Goal: Transaction & Acquisition: Obtain resource

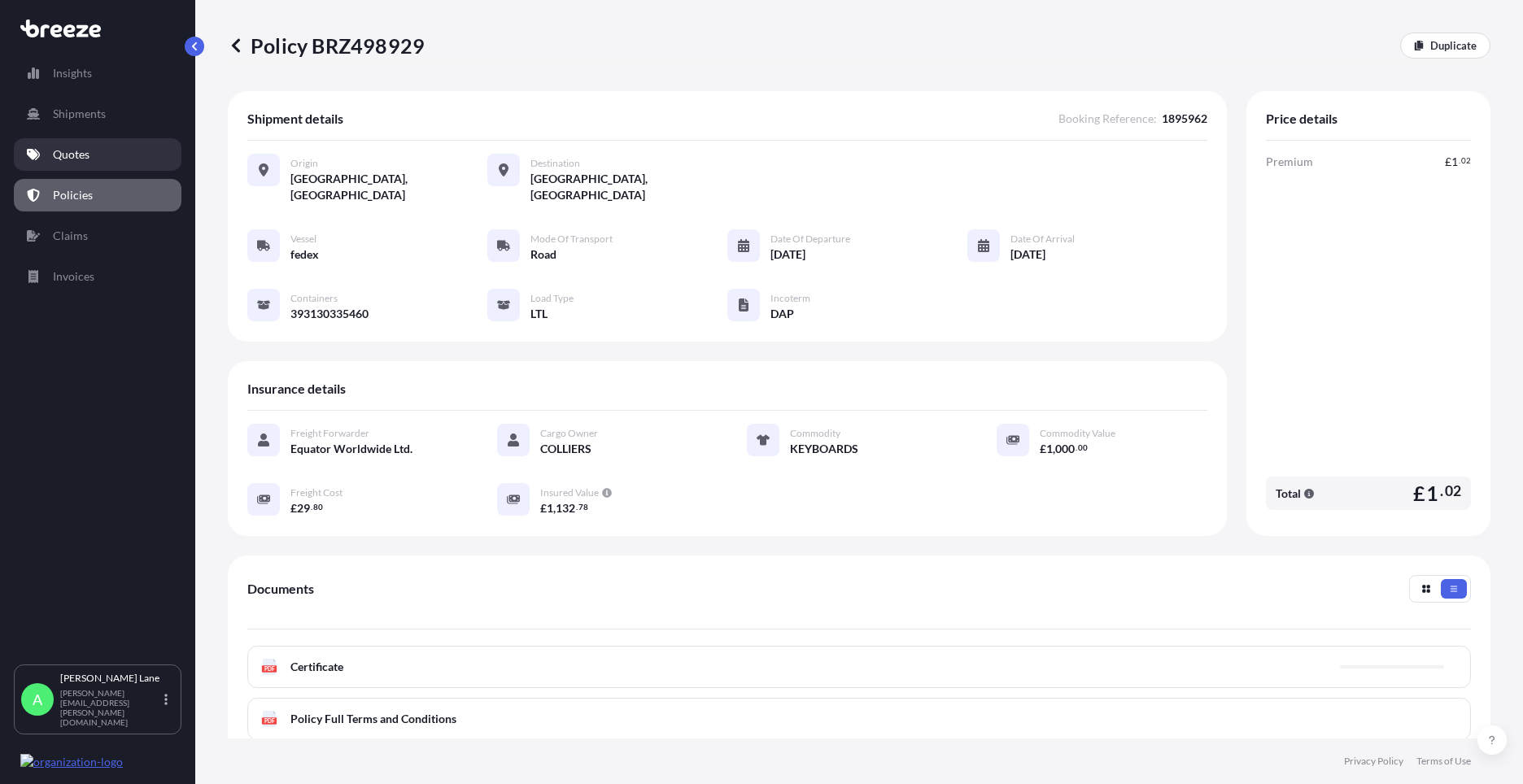
click at [122, 152] on link "Quotes" at bounding box center [97, 154] width 167 height 32
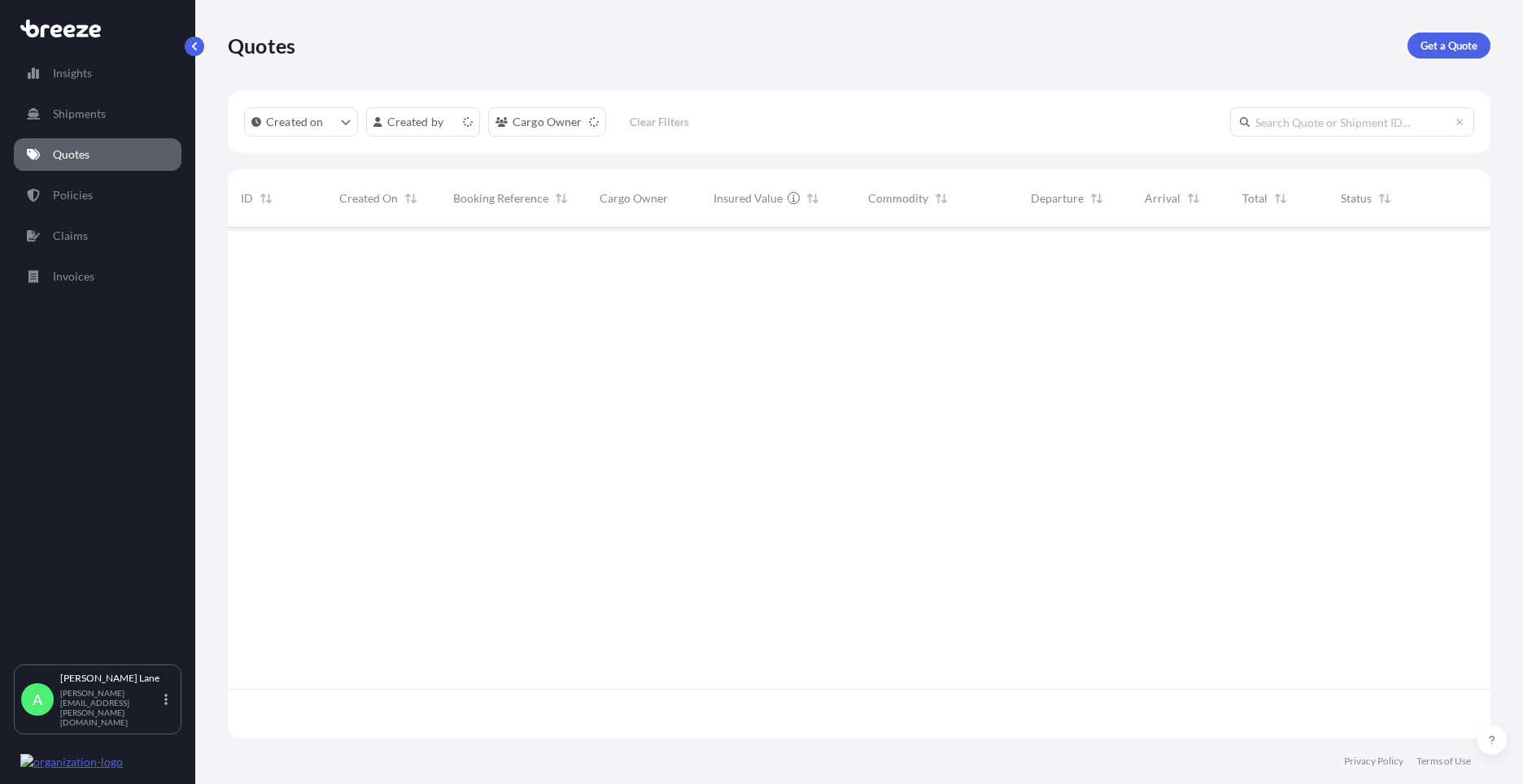
scroll to position [507, 1250]
click at [1447, 48] on p "Get a Quote" at bounding box center [1449, 46] width 57 height 17
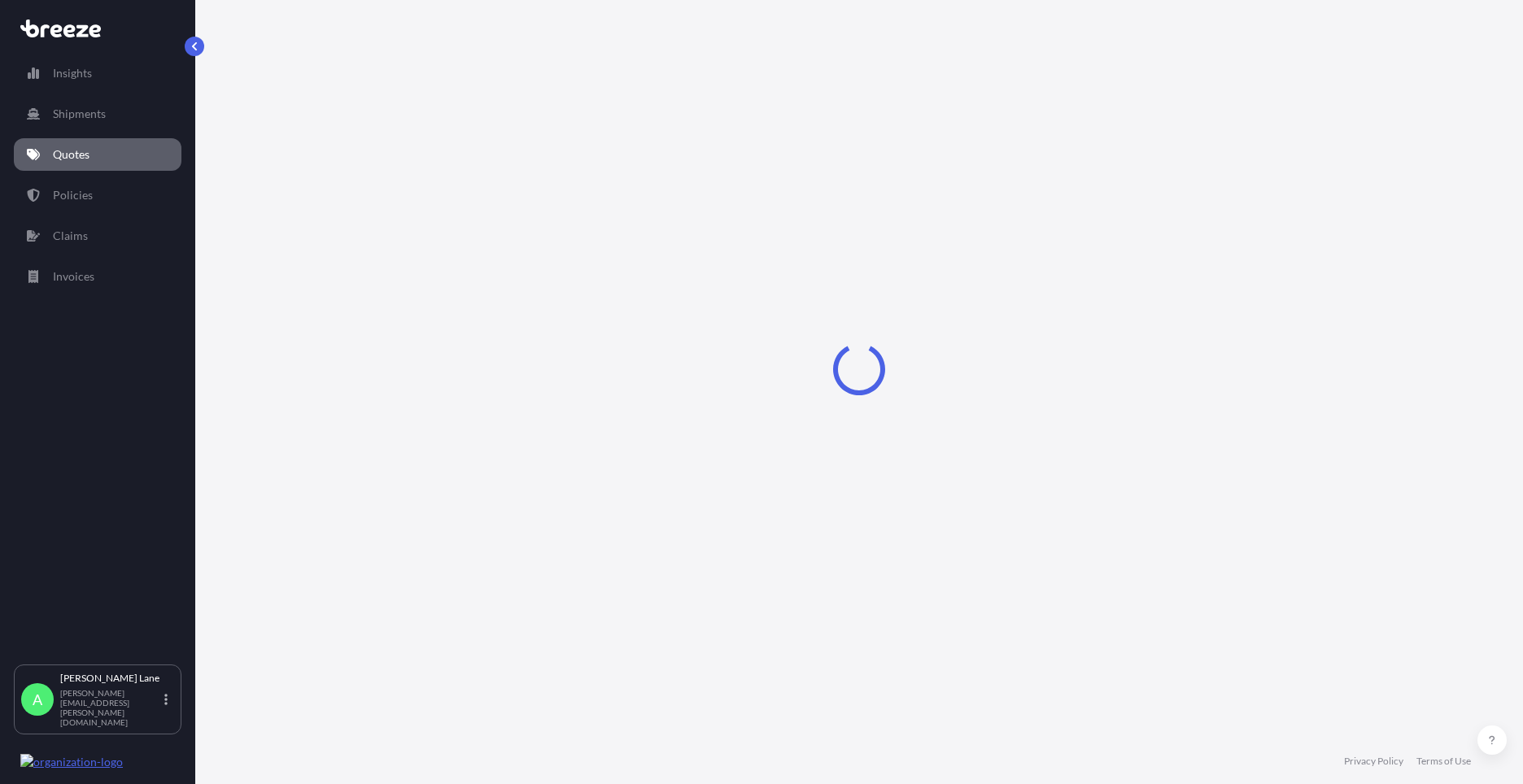
select select "Road"
select select "1"
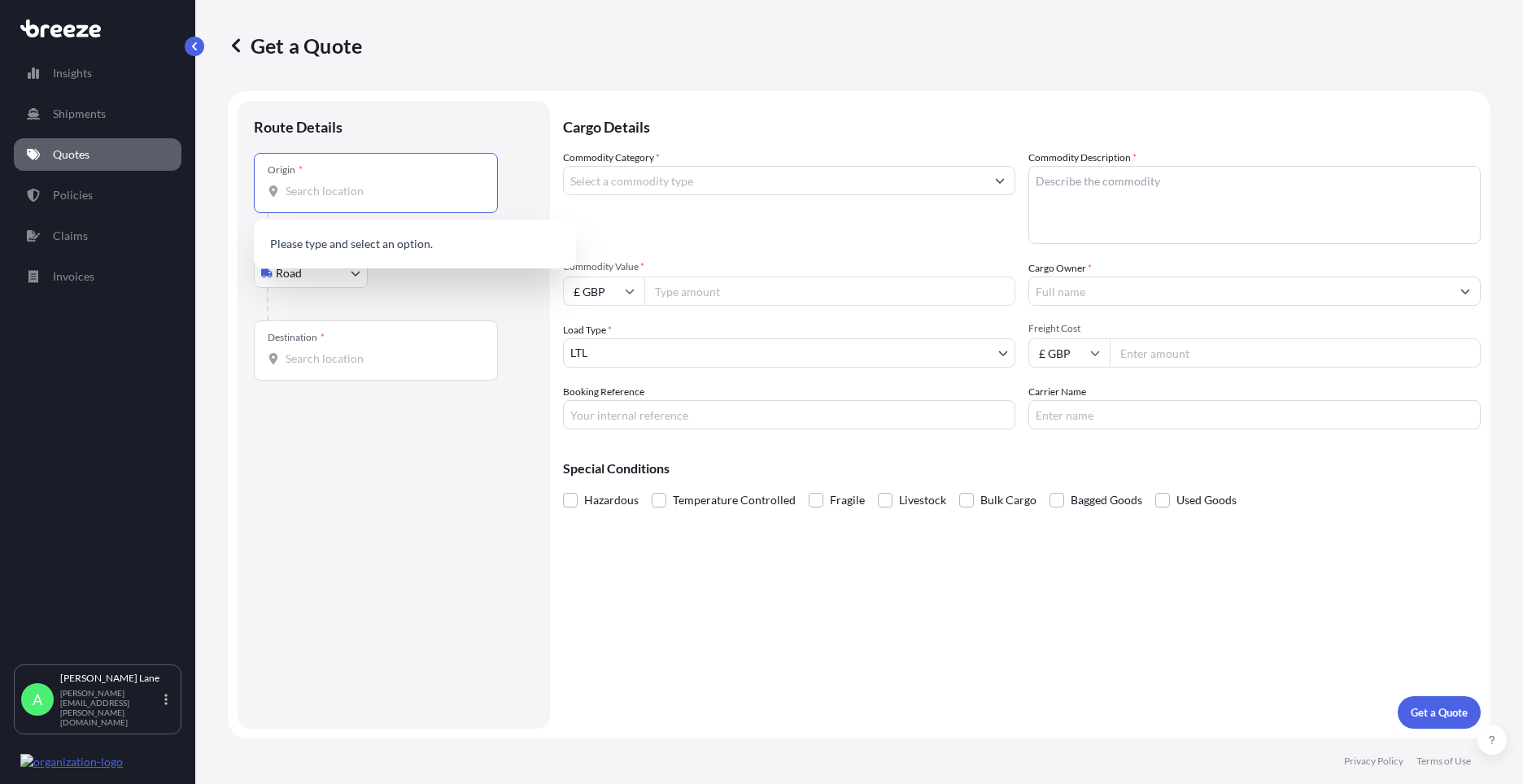
paste input "EN11 0JX"
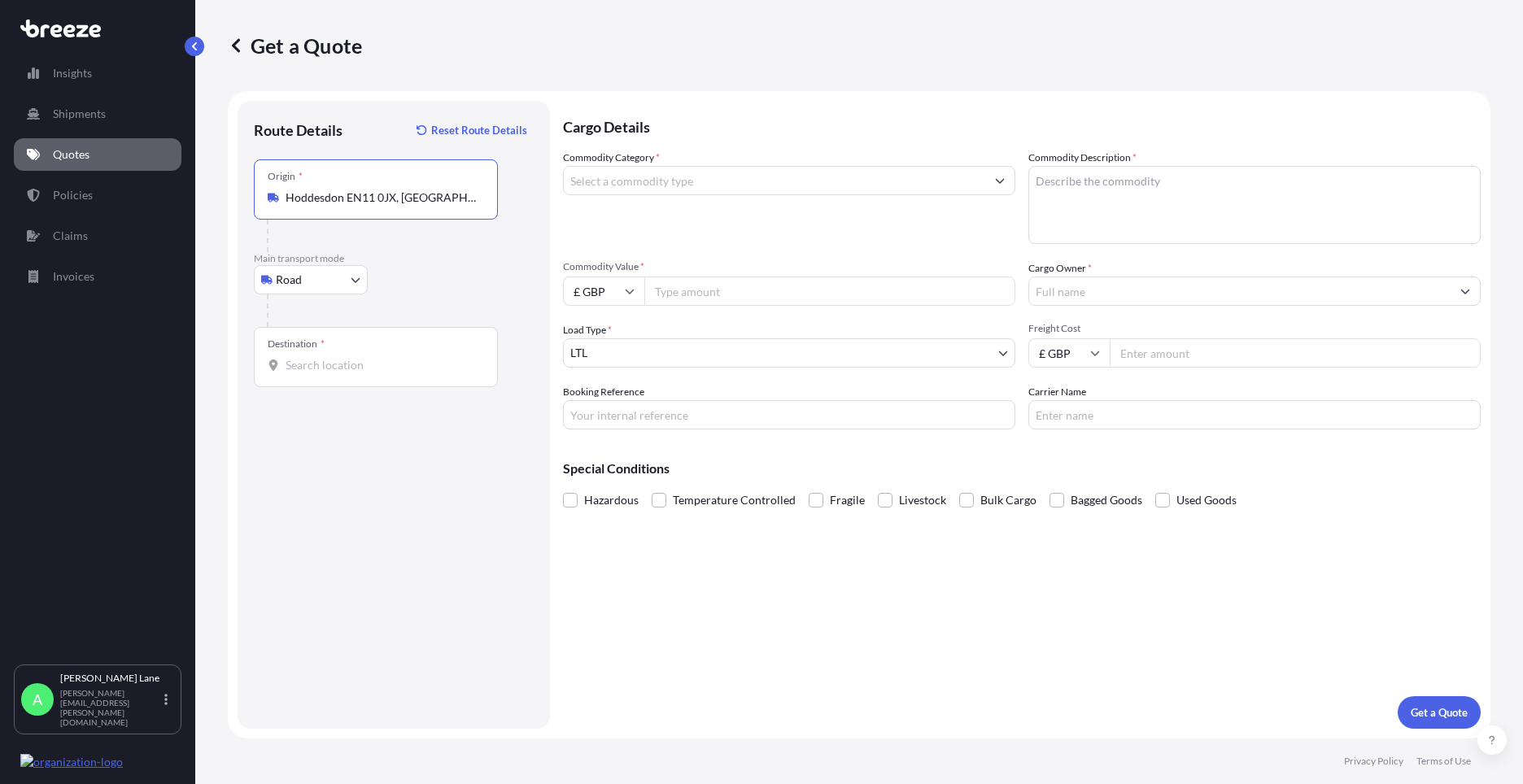
type input "Hoddesdon EN11 0JX, [GEOGRAPHIC_DATA]"
click at [386, 358] on input "Destination *" at bounding box center [381, 365] width 192 height 17
drag, startPoint x: 382, startPoint y: 375, endPoint x: 328, endPoint y: 370, distance: 54.2
click at [328, 370] on input "Destination * Please select a destination" at bounding box center [381, 365] width 192 height 17
paste input "[GEOGRAPHIC_DATA]"
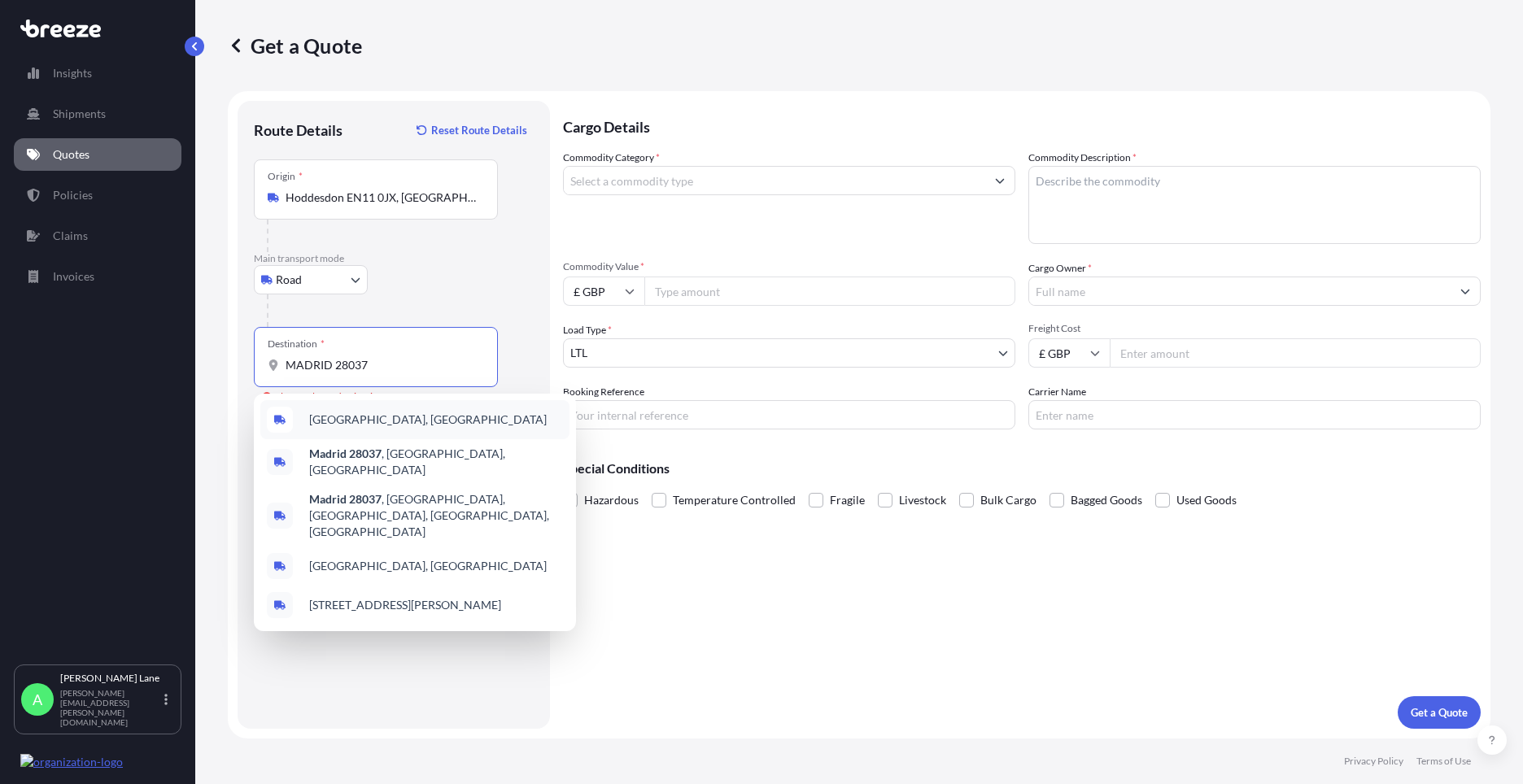
click at [348, 422] on span "[GEOGRAPHIC_DATA], [GEOGRAPHIC_DATA]" at bounding box center [428, 420] width 237 height 17
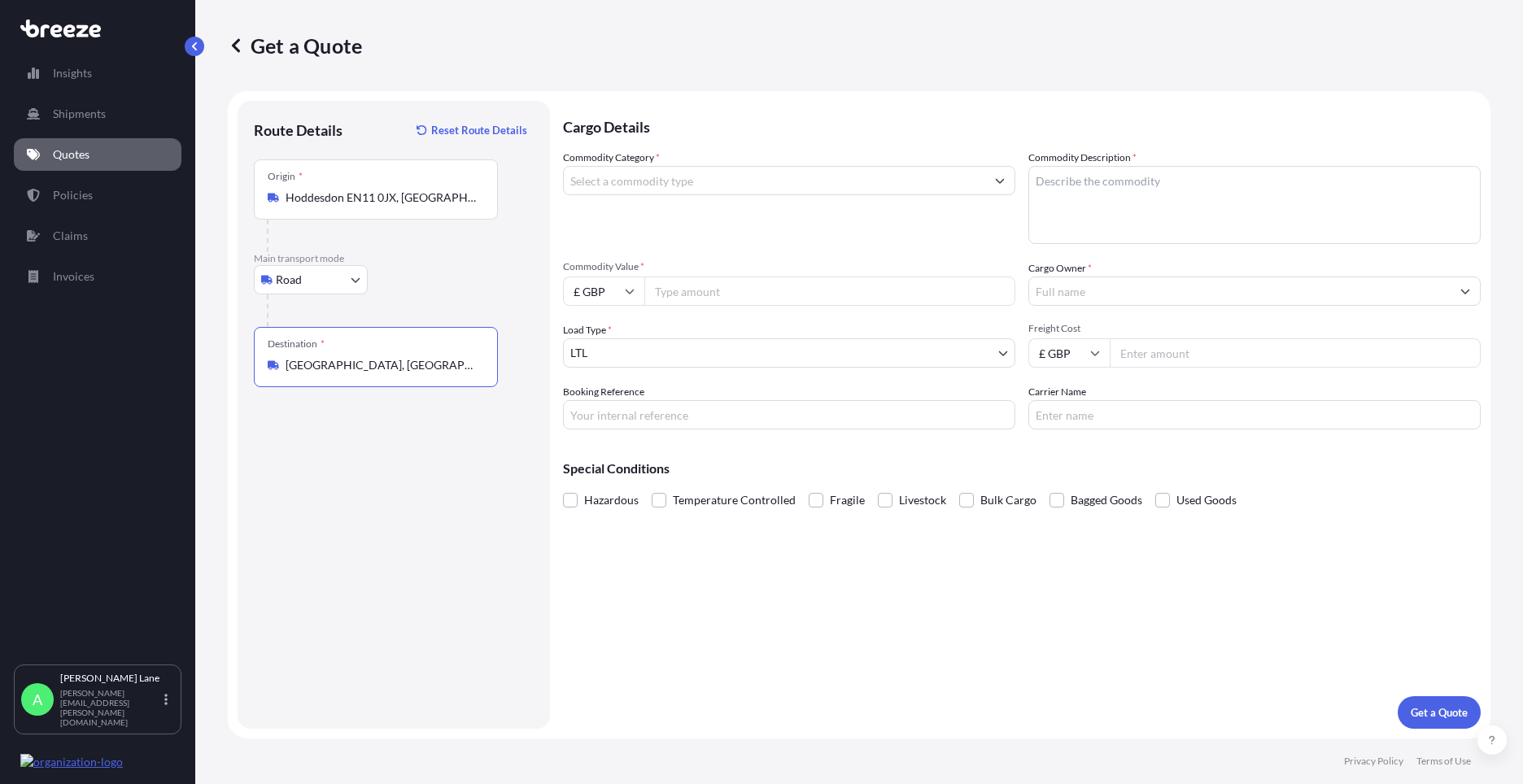
type input "[GEOGRAPHIC_DATA], [GEOGRAPHIC_DATA]"
click at [781, 185] on input "Commodity Category *" at bounding box center [774, 180] width 421 height 29
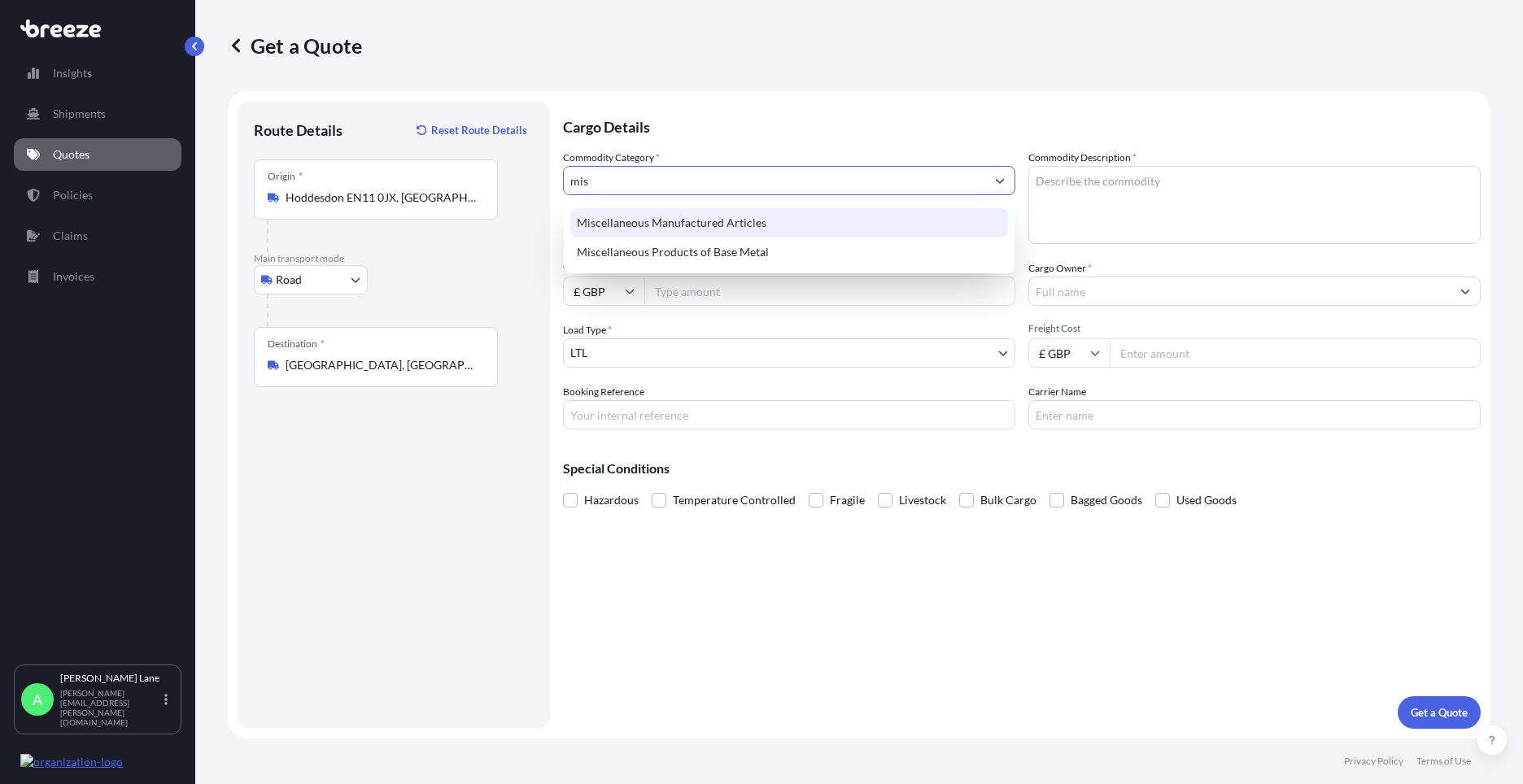
click at [757, 229] on div "Miscellaneous Manufactured Articles" at bounding box center [790, 222] width 438 height 29
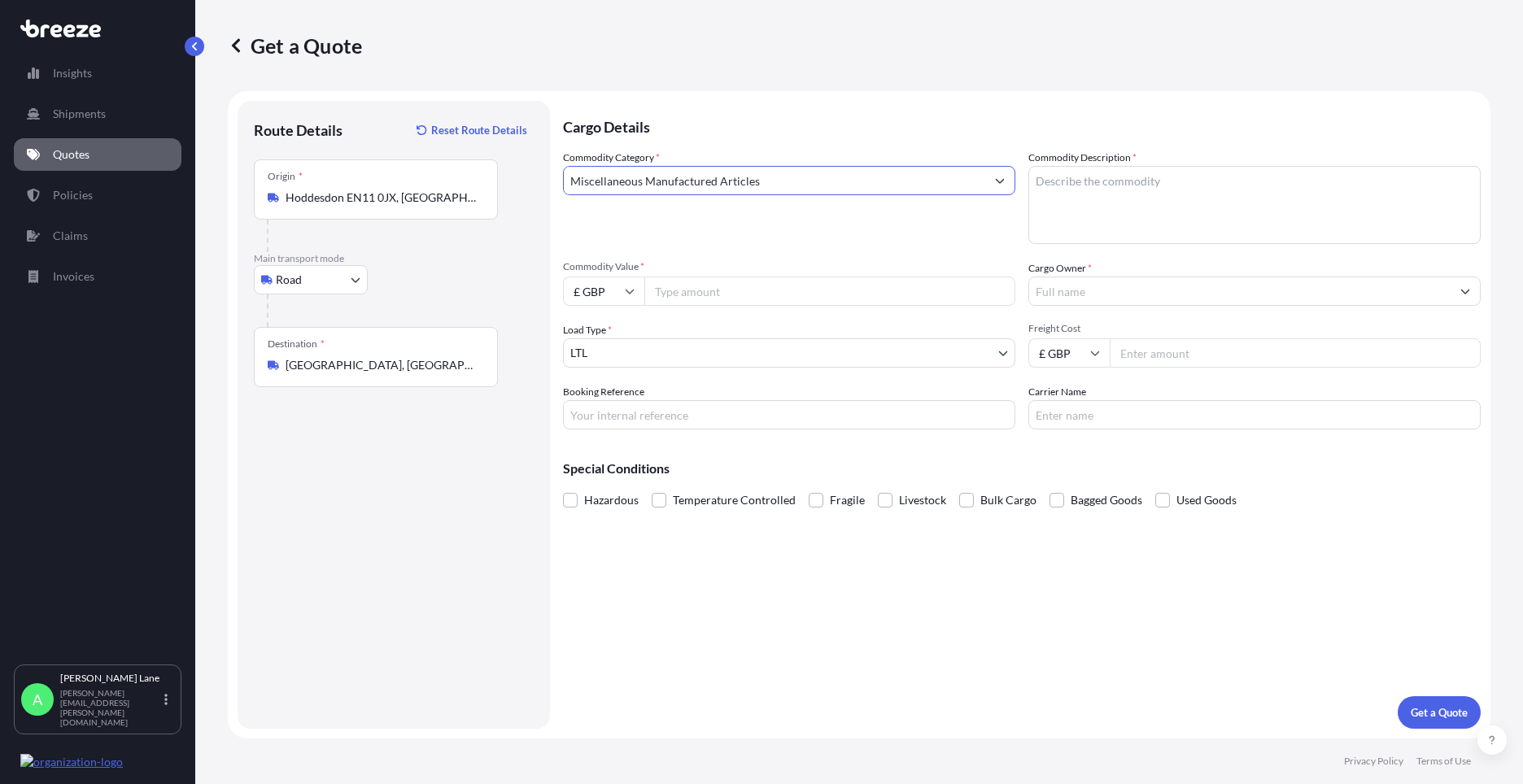
type input "Miscellaneous Manufactured Articles"
click at [741, 283] on input "Commodity Value *" at bounding box center [829, 291] width 371 height 29
type input "1400"
click at [639, 419] on input "Booking Reference" at bounding box center [790, 414] width 452 height 29
paste input "1896049"
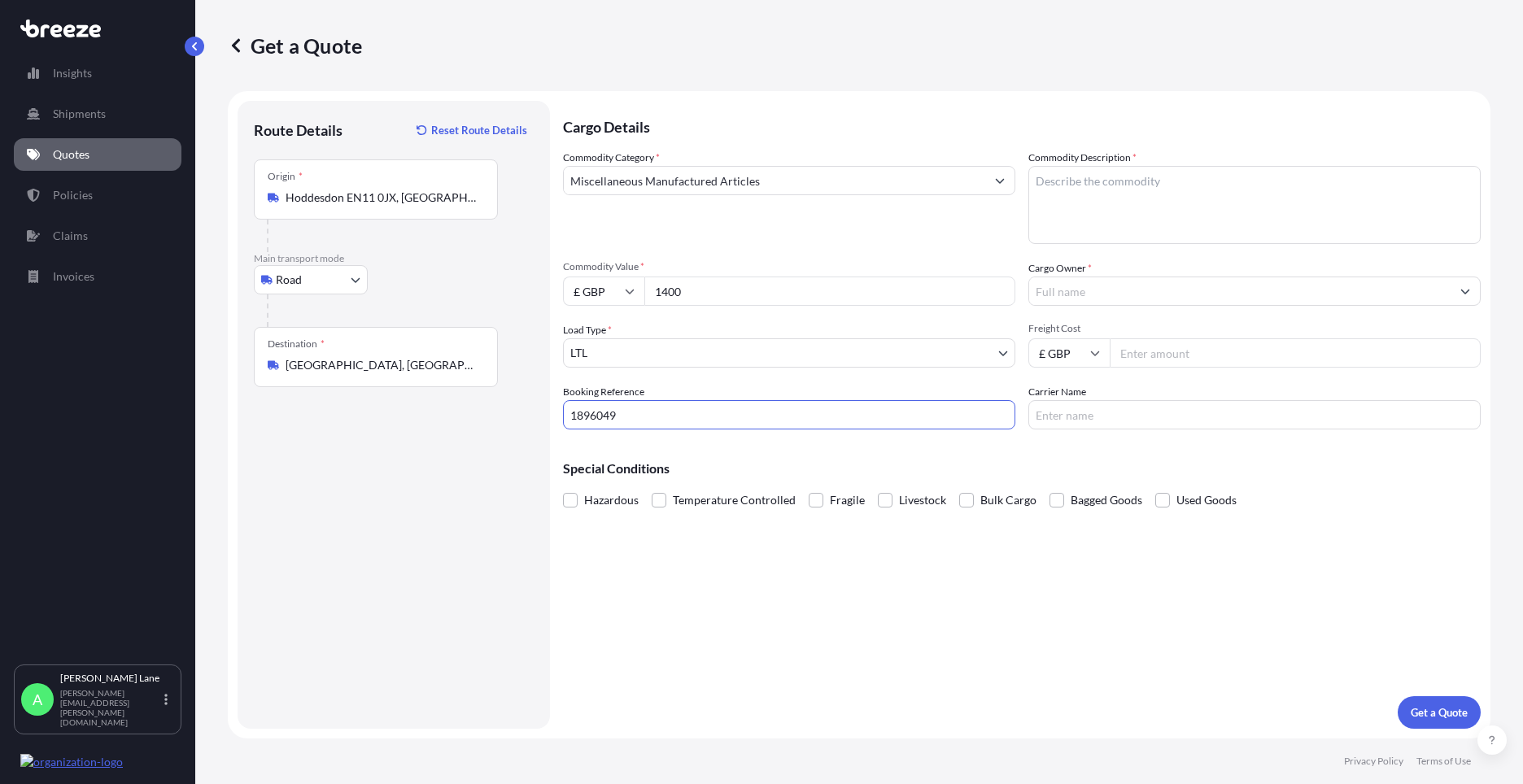
type input "1896049"
click at [1076, 234] on textarea "Commodity Description *" at bounding box center [1255, 204] width 452 height 78
paste textarea "DARTS ACCESSORIES"
type textarea "DARTS ACCESSORIES"
click at [1150, 285] on input "Cargo Owner *" at bounding box center [1240, 291] width 421 height 29
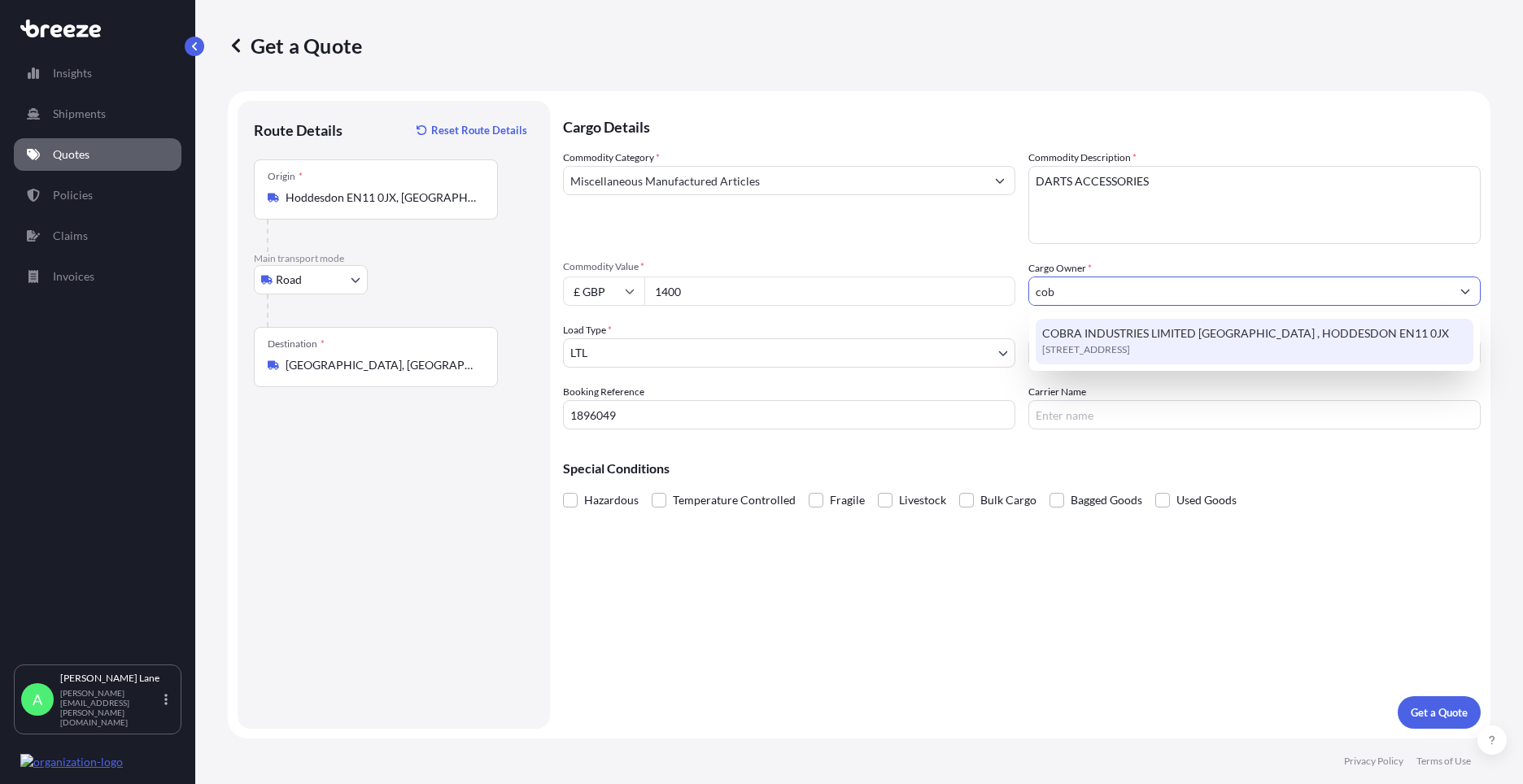
click at [1130, 351] on span "[STREET_ADDRESS]" at bounding box center [1086, 350] width 88 height 17
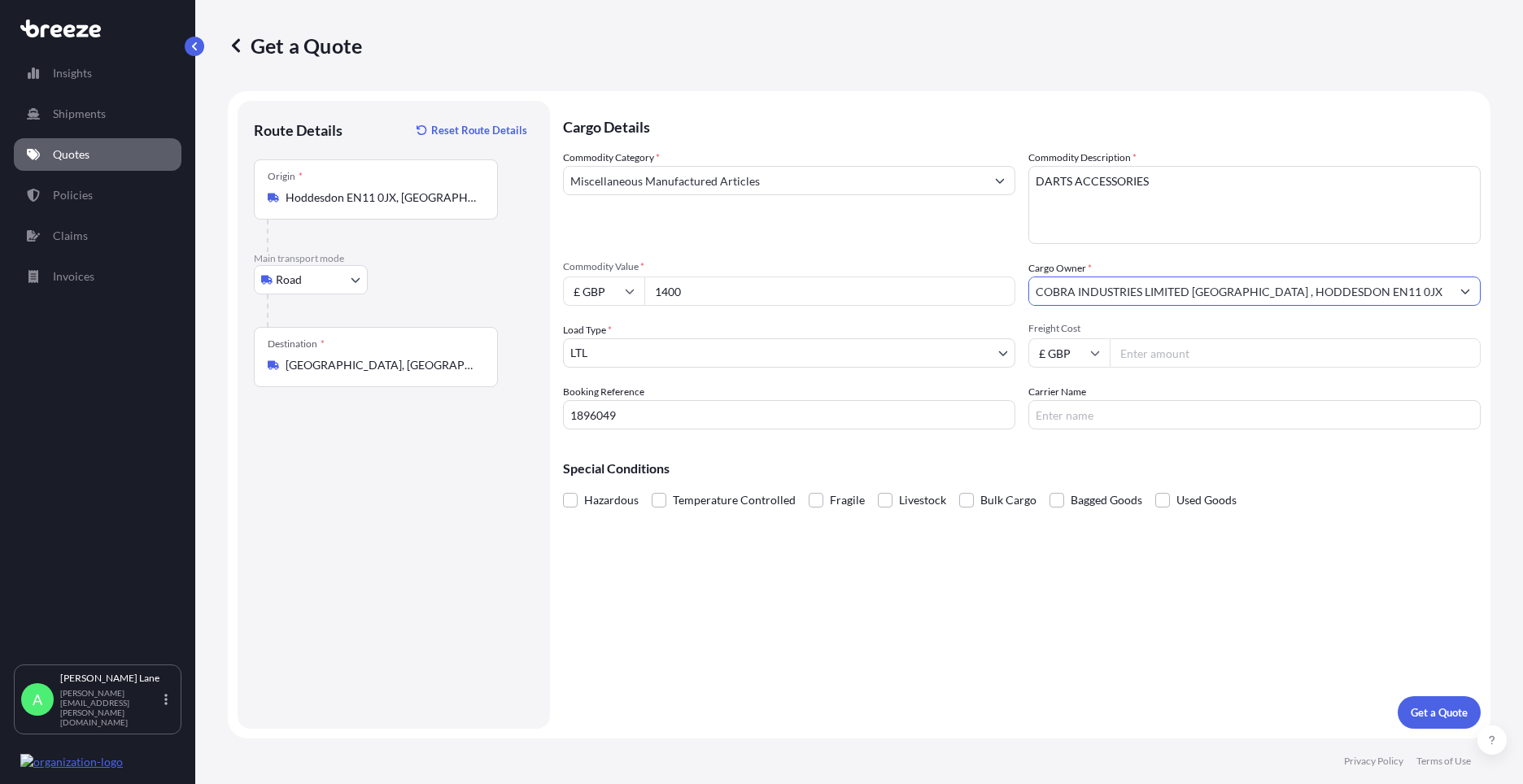
type input "COBRA INDUSTRIES LIMITED [GEOGRAPHIC_DATA] , HODDESDON EN11 0JX"
click at [1221, 345] on input "Freight Cost" at bounding box center [1295, 352] width 371 height 29
type input "101.67"
click at [1120, 414] on input "Carrier Name" at bounding box center [1255, 414] width 452 height 29
drag, startPoint x: 1088, startPoint y: 413, endPoint x: 959, endPoint y: 408, distance: 129.1
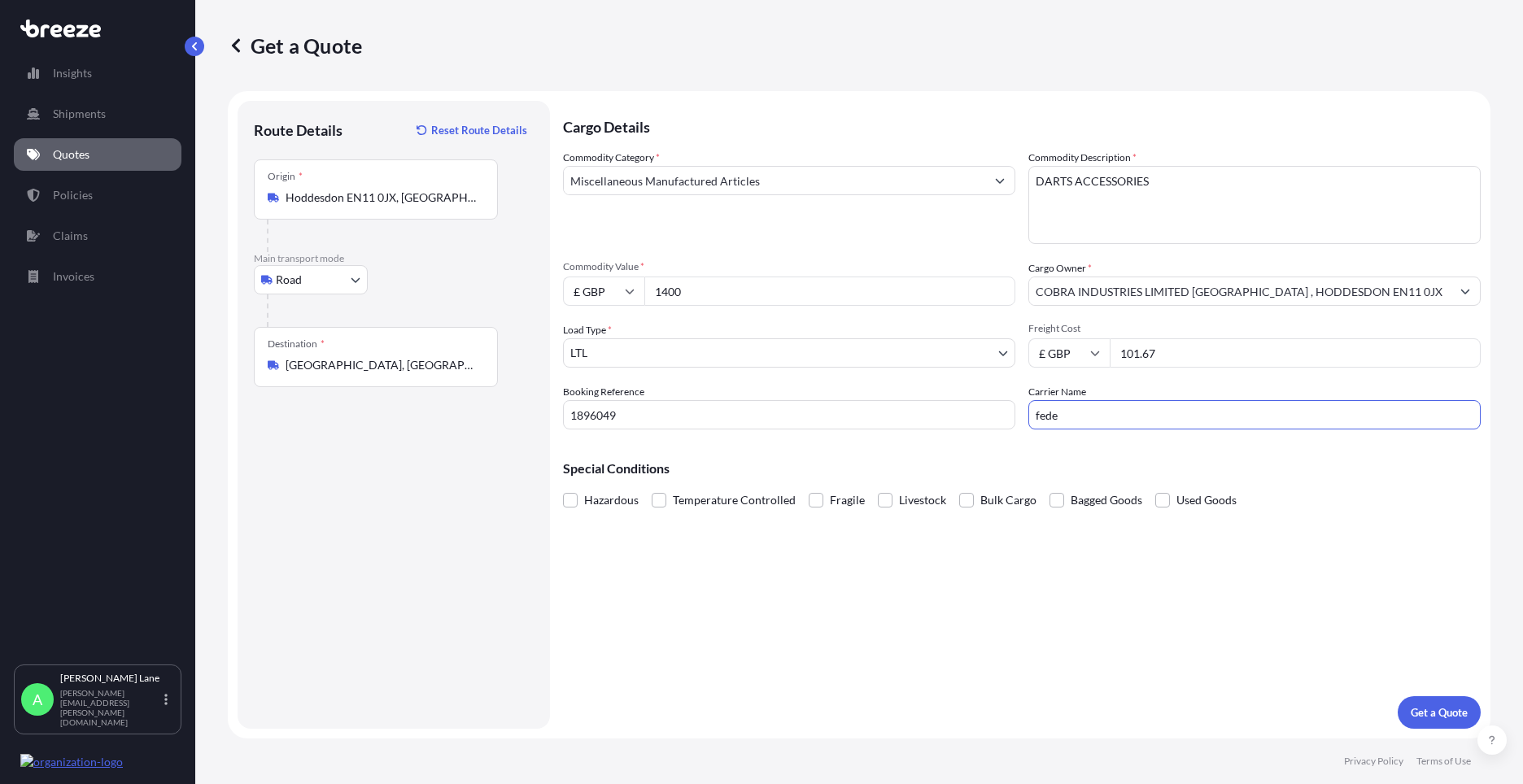
click at [959, 408] on div "Commodity Category * Miscellaneous Manufactured Articles Commodity Description …" at bounding box center [1022, 289] width 917 height 279
type input "FEDEX"
click at [917, 570] on div "Cargo Details Commodity Category * Miscellaneous Manufactured Articles Commodit…" at bounding box center [1022, 414] width 917 height 628
click at [1440, 708] on p "Get a Quote" at bounding box center [1439, 712] width 57 height 17
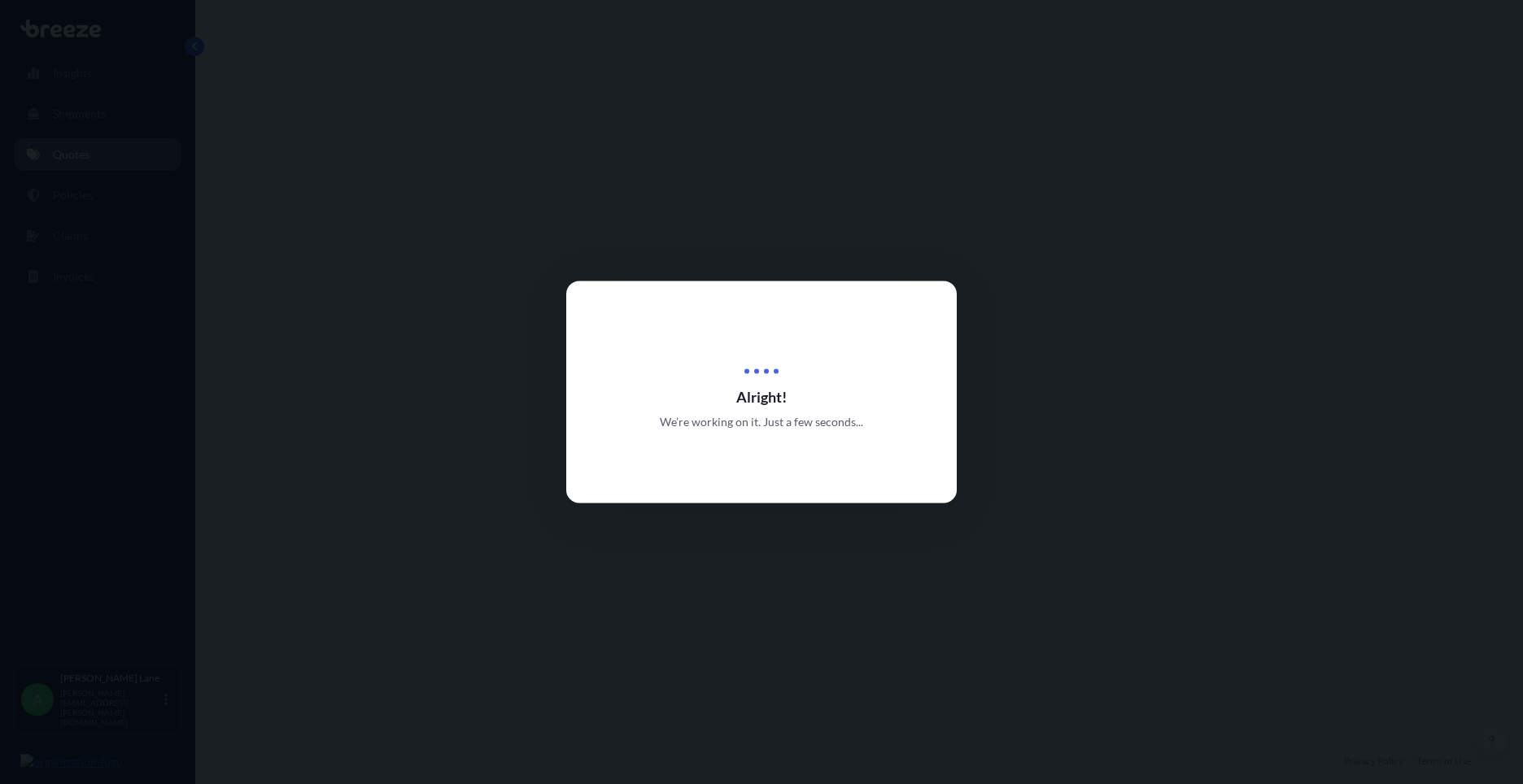
select select "Road"
select select "1"
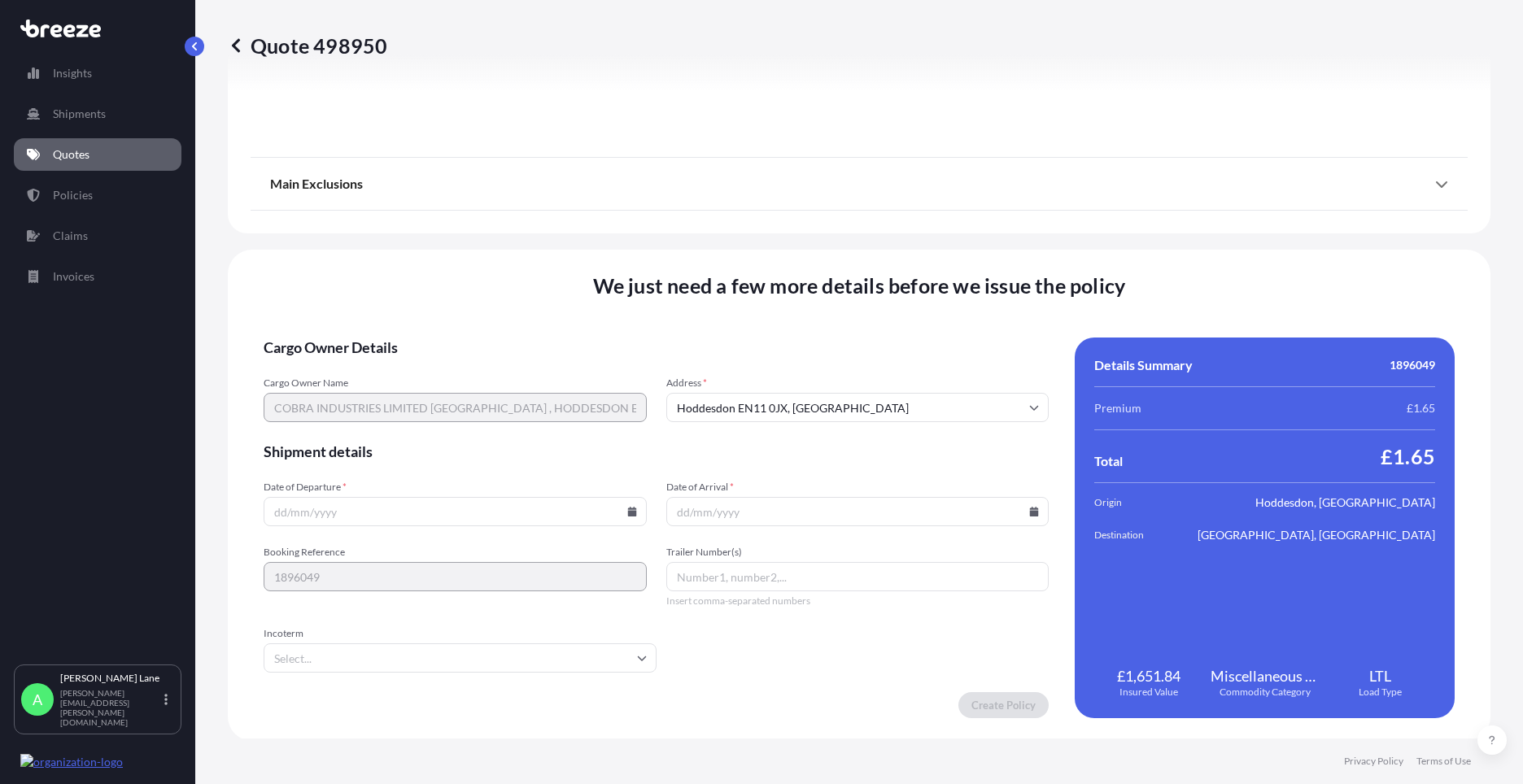
scroll to position [1798, 0]
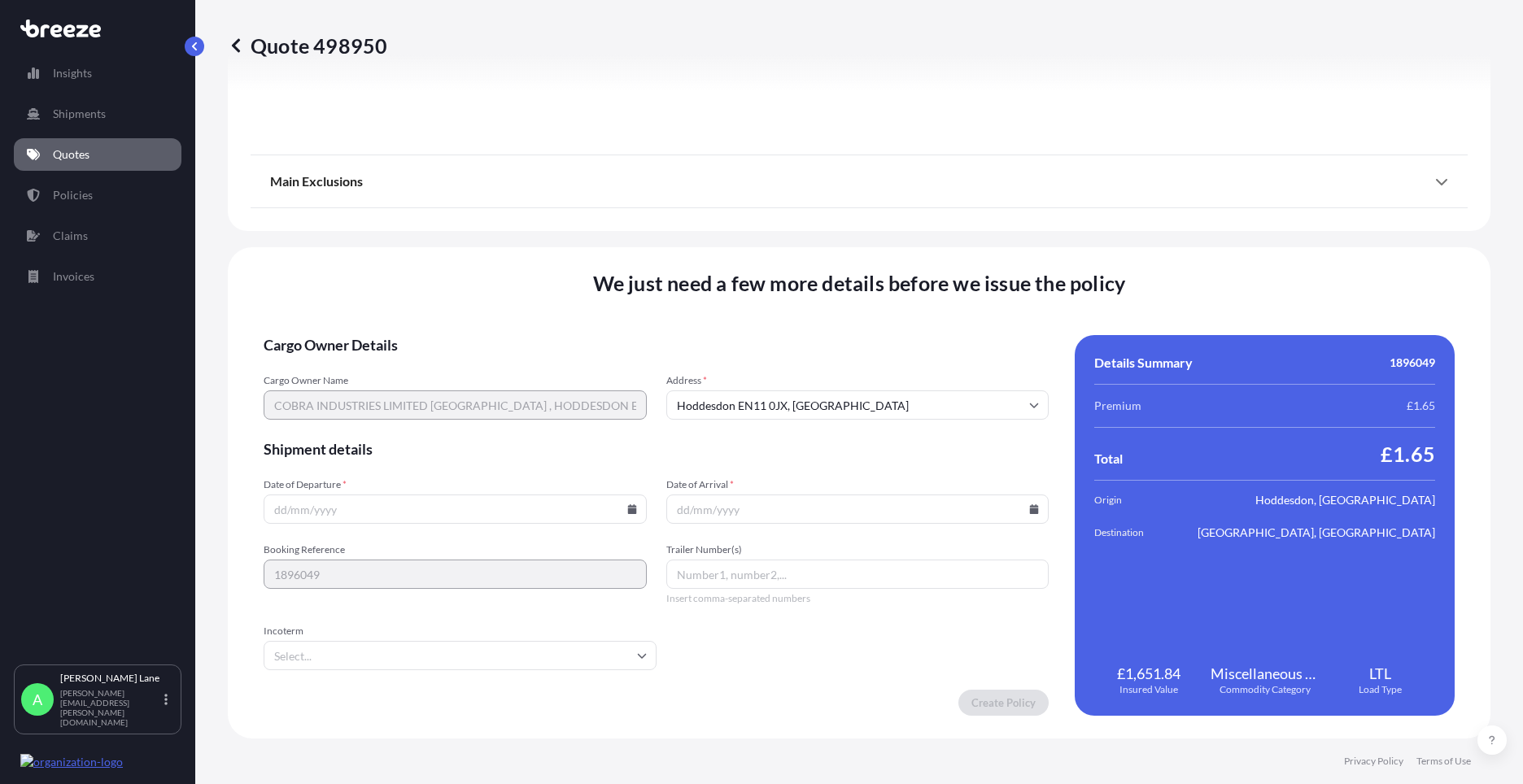
click at [631, 506] on icon at bounding box center [632, 509] width 9 height 10
drag, startPoint x: 497, startPoint y: 393, endPoint x: 423, endPoint y: 584, distance: 204.8
click at [493, 393] on button "26" at bounding box center [492, 395] width 26 height 26
type input "[DATE]"
drag, startPoint x: 403, startPoint y: 661, endPoint x: 404, endPoint y: 620, distance: 41.0
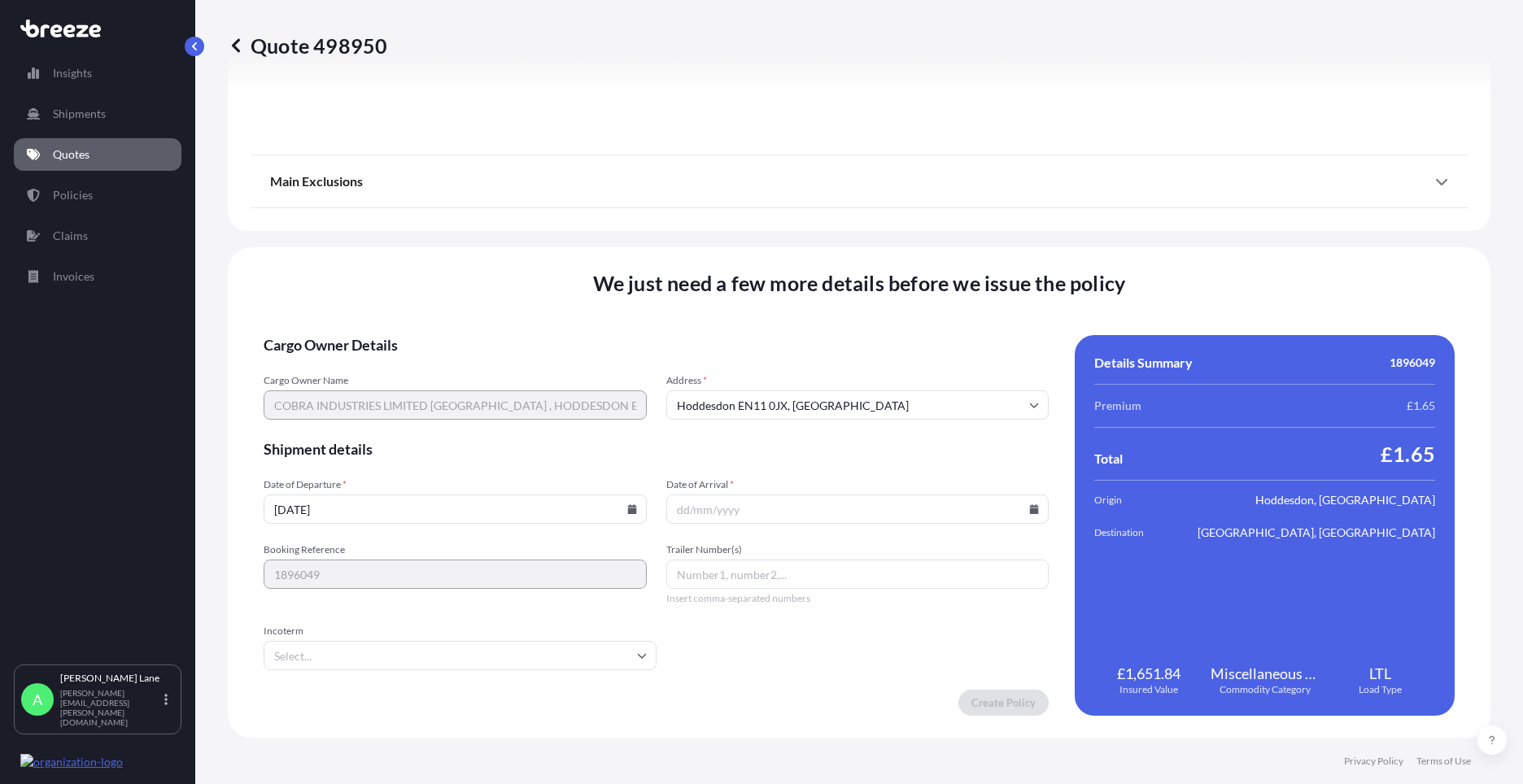
click at [403, 659] on input "Incoterm" at bounding box center [460, 655] width 393 height 29
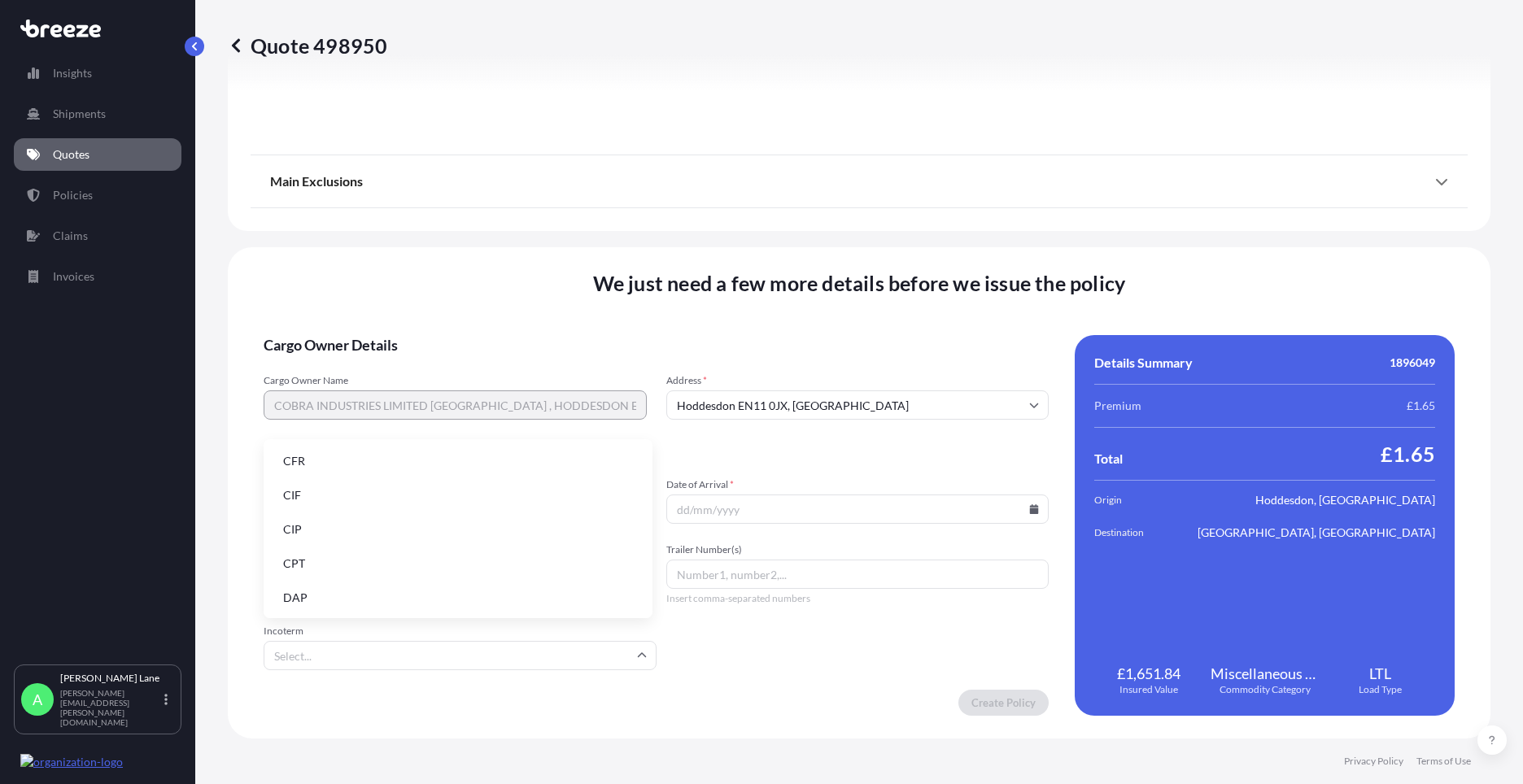
click at [400, 597] on li "DAP" at bounding box center [457, 597] width 376 height 31
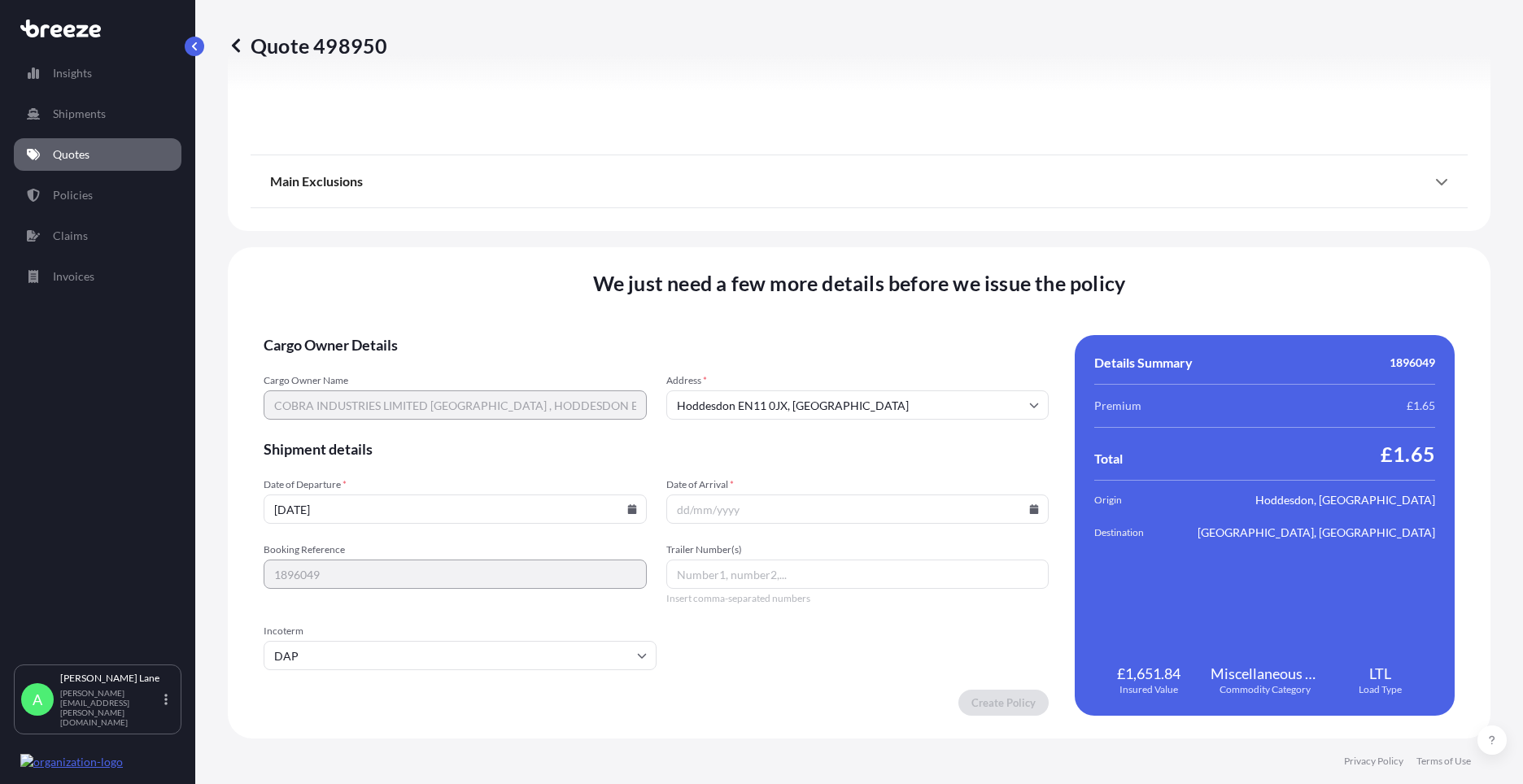
paste input "393133085672"
type input "393133085672"
click at [1030, 505] on icon at bounding box center [1034, 509] width 10 height 10
click at [967, 240] on button at bounding box center [963, 235] width 26 height 26
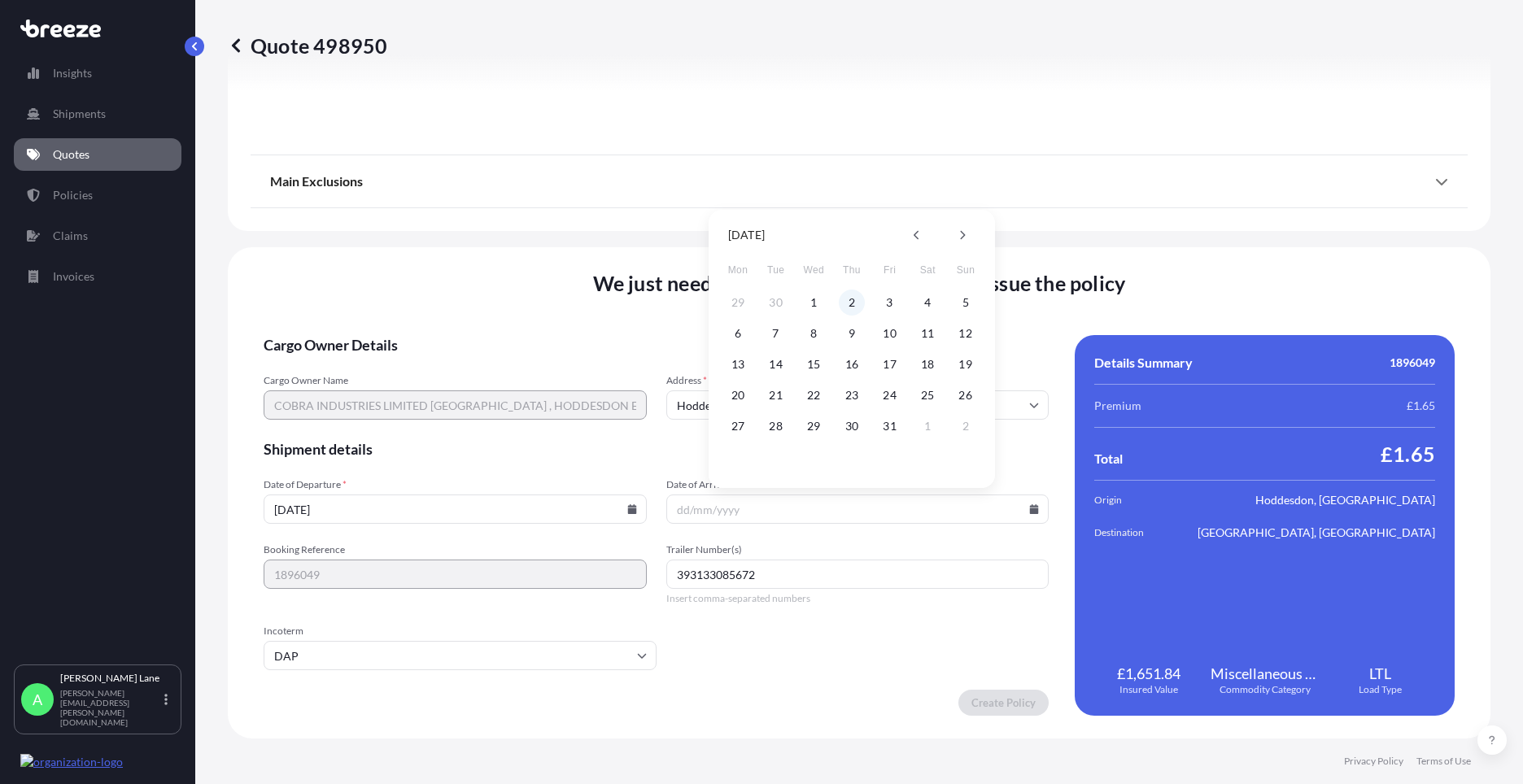
click at [848, 303] on button "2" at bounding box center [852, 303] width 26 height 26
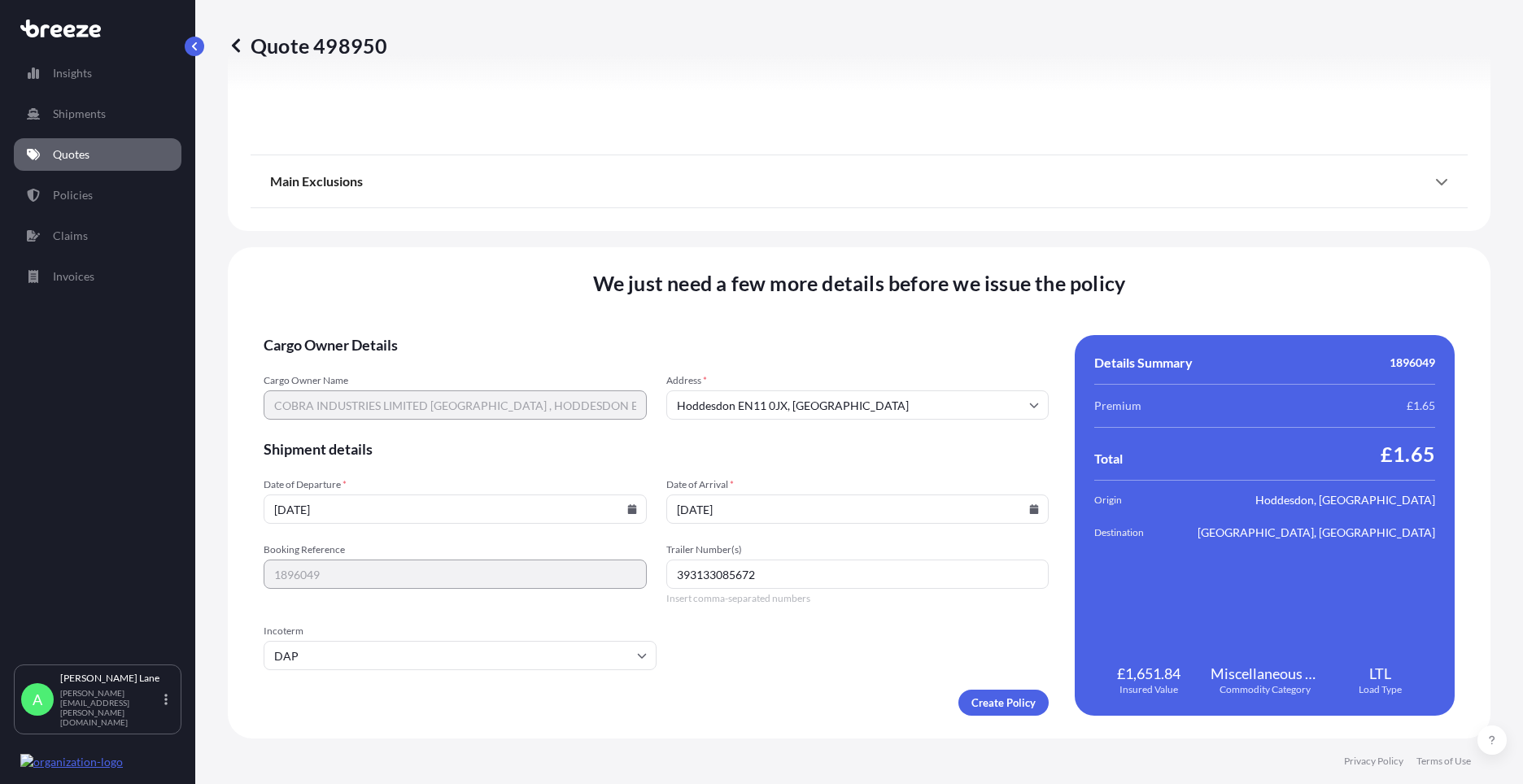
type input "[DATE]"
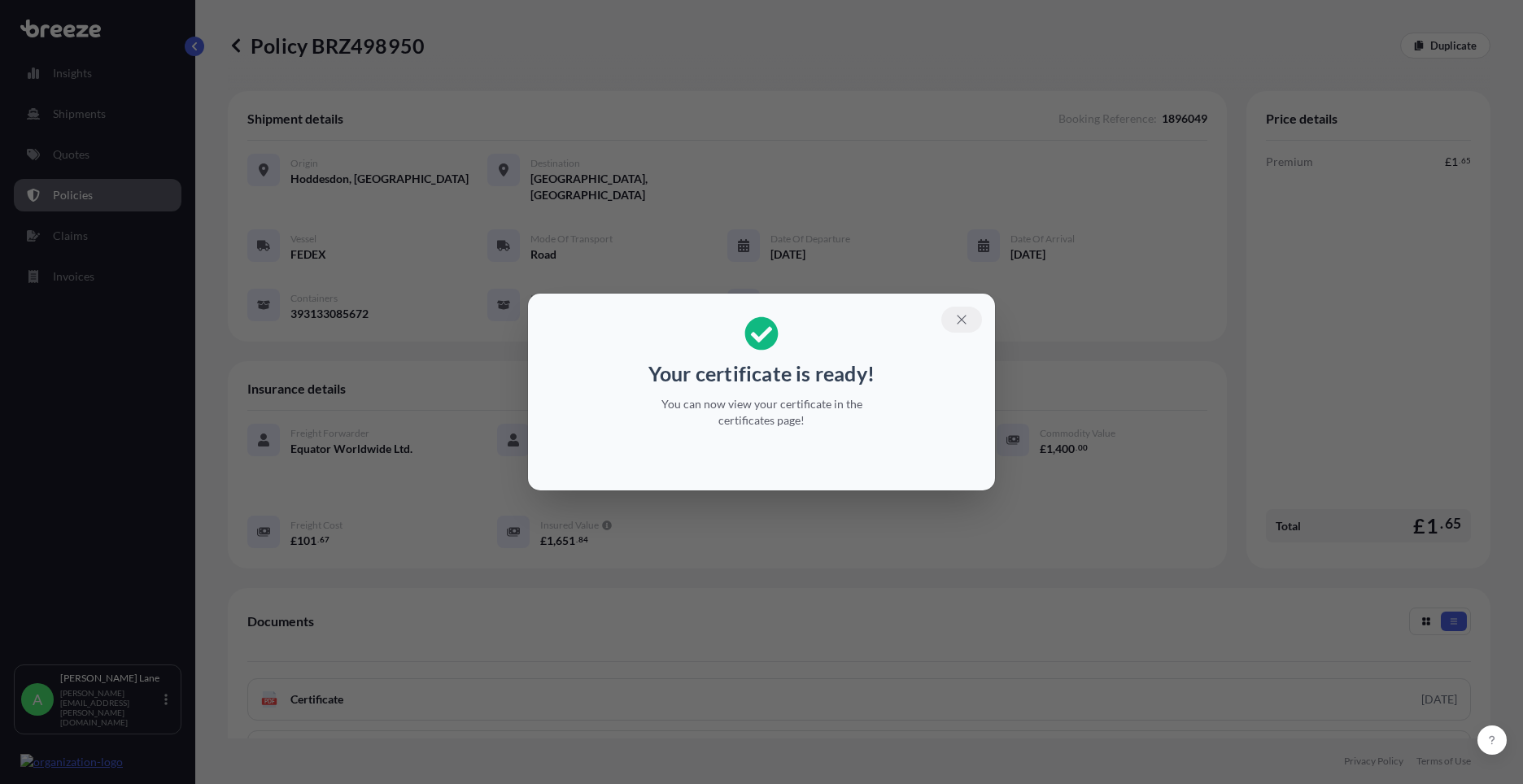
click at [962, 313] on icon "button" at bounding box center [961, 320] width 15 height 15
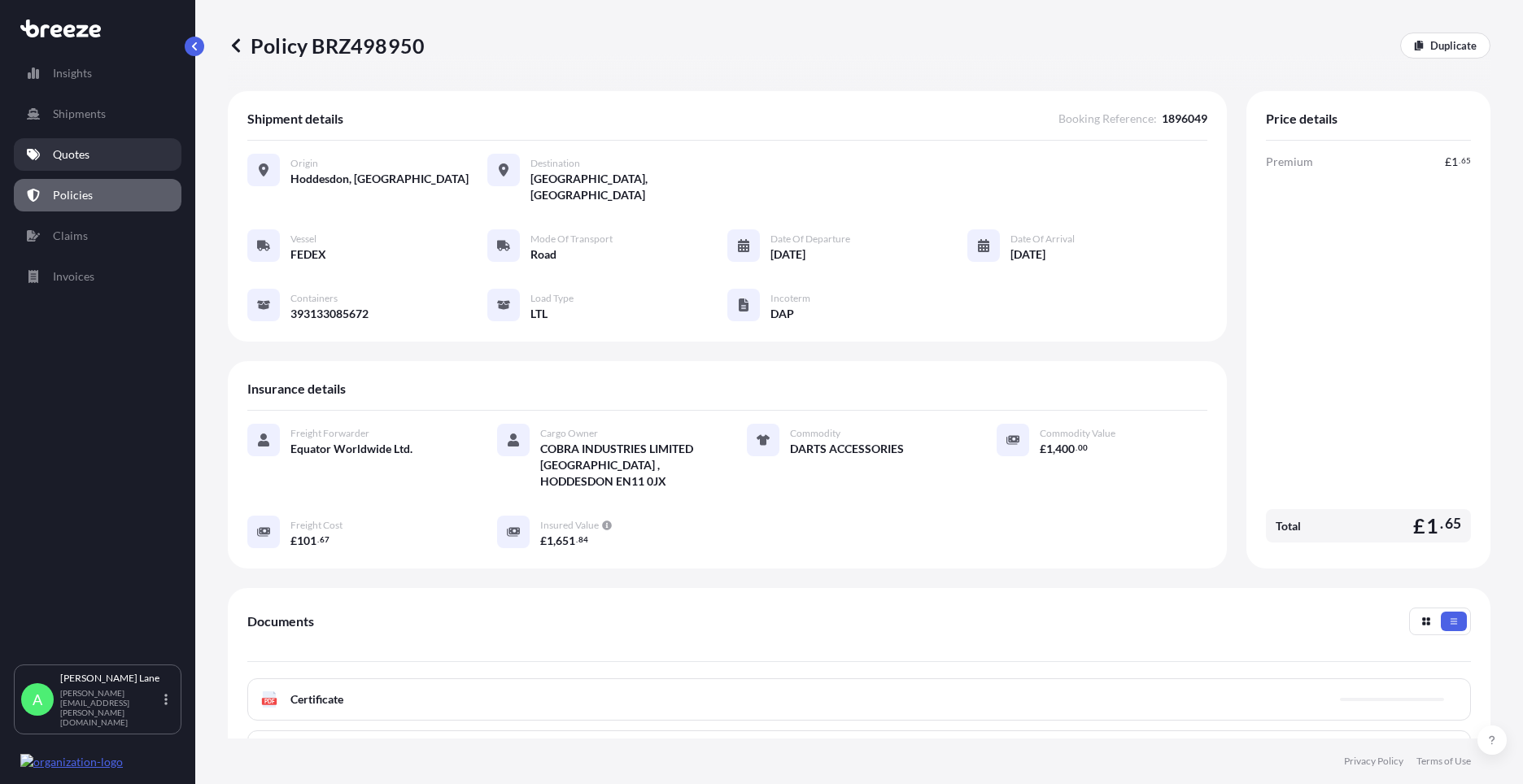
click at [90, 160] on link "Quotes" at bounding box center [97, 154] width 167 height 32
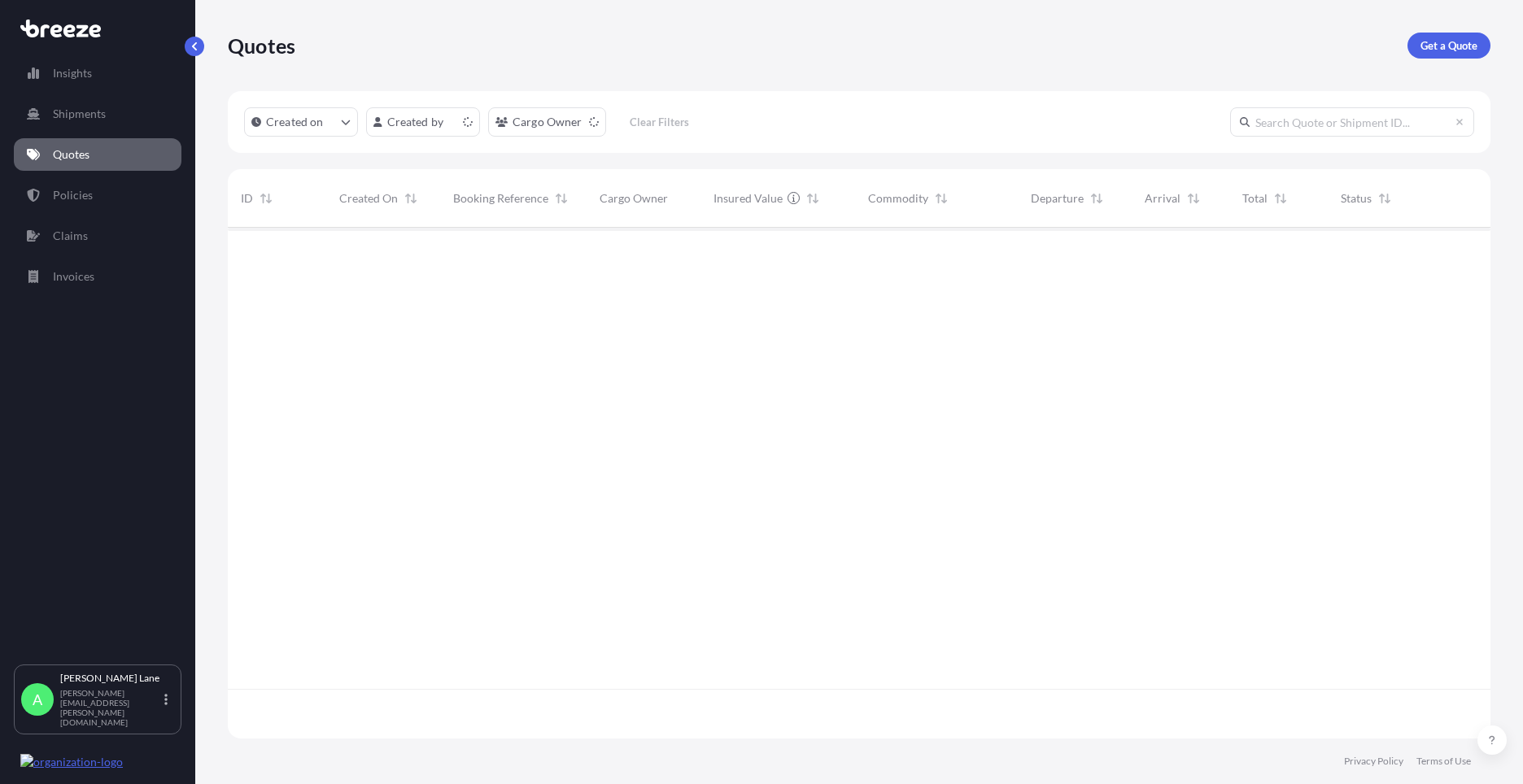
scroll to position [507, 1250]
click at [1457, 49] on p "Get a Quote" at bounding box center [1449, 46] width 57 height 17
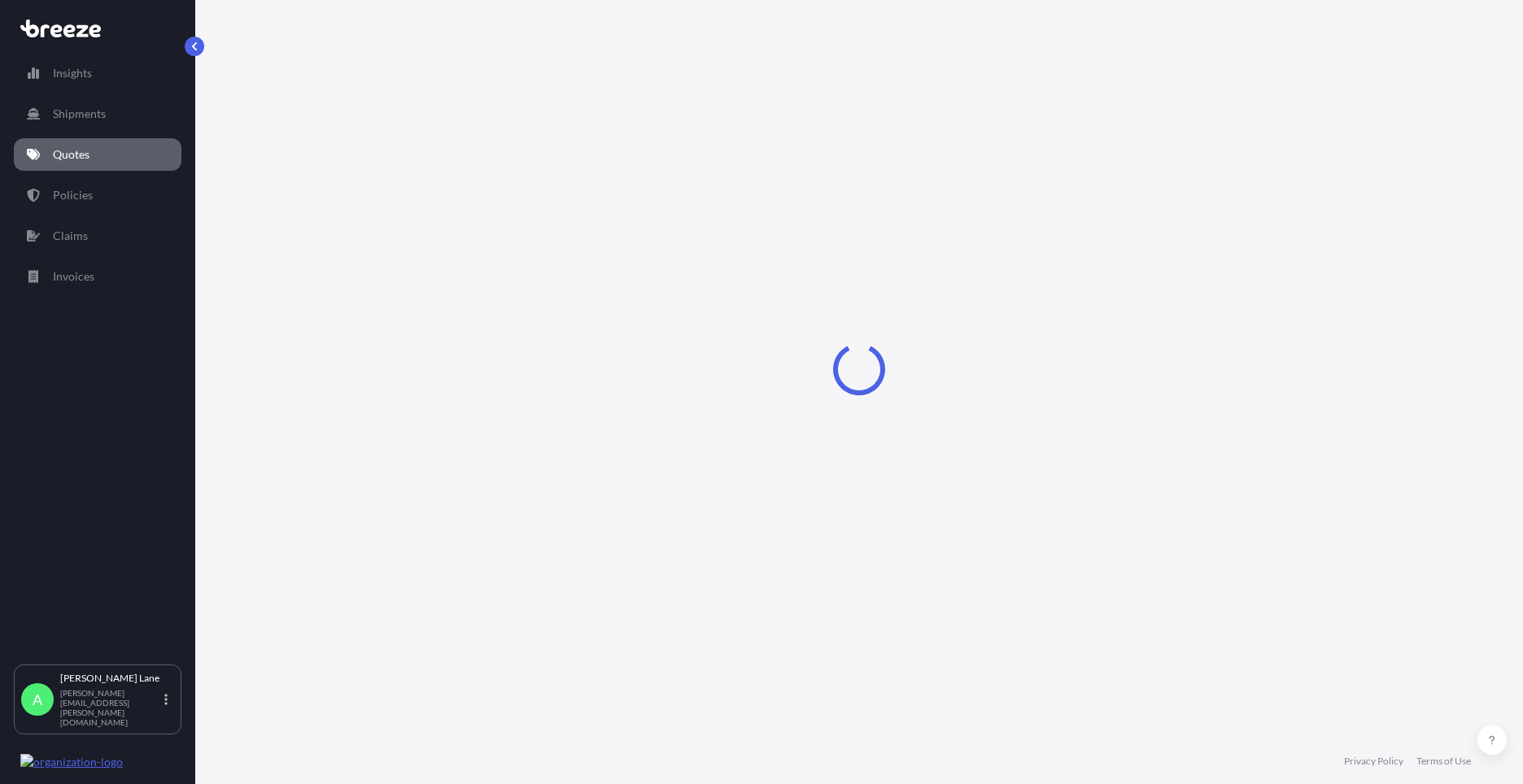
select select "Road"
select select "1"
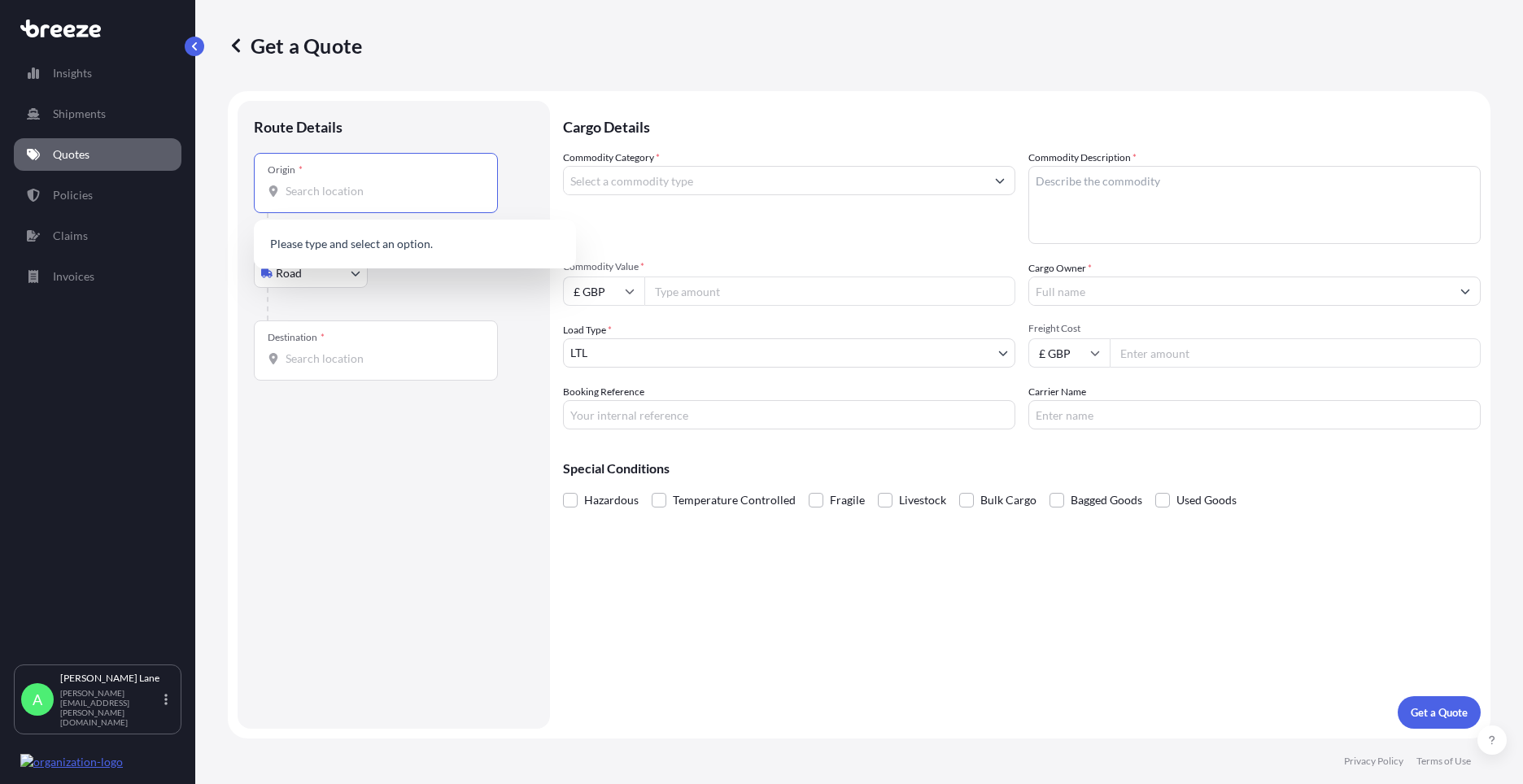
paste input "CH4 0HW"
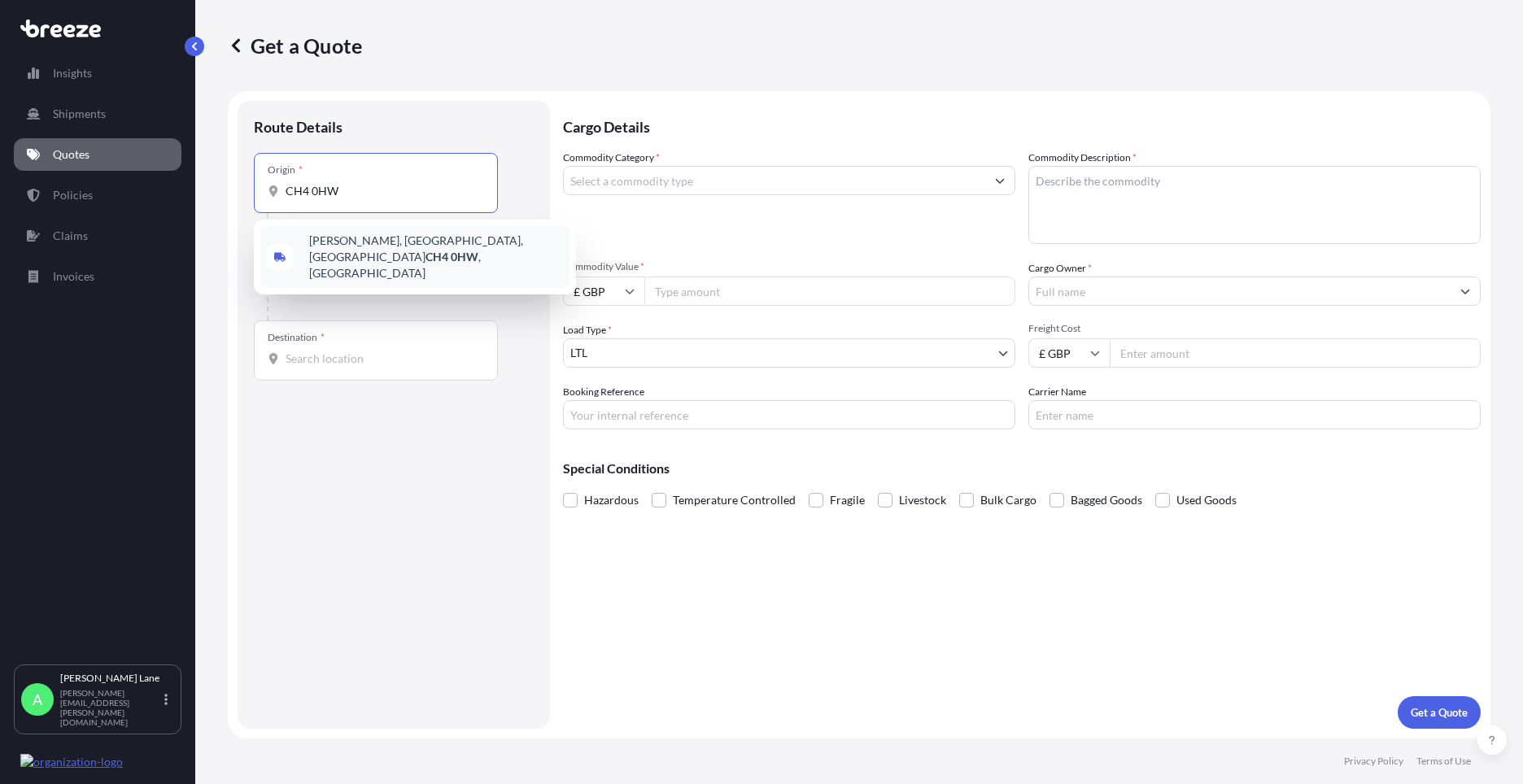
click at [372, 244] on span "[PERSON_NAME][STREET_ADDRESS][PERSON_NAME]" at bounding box center [436, 258] width 254 height 49
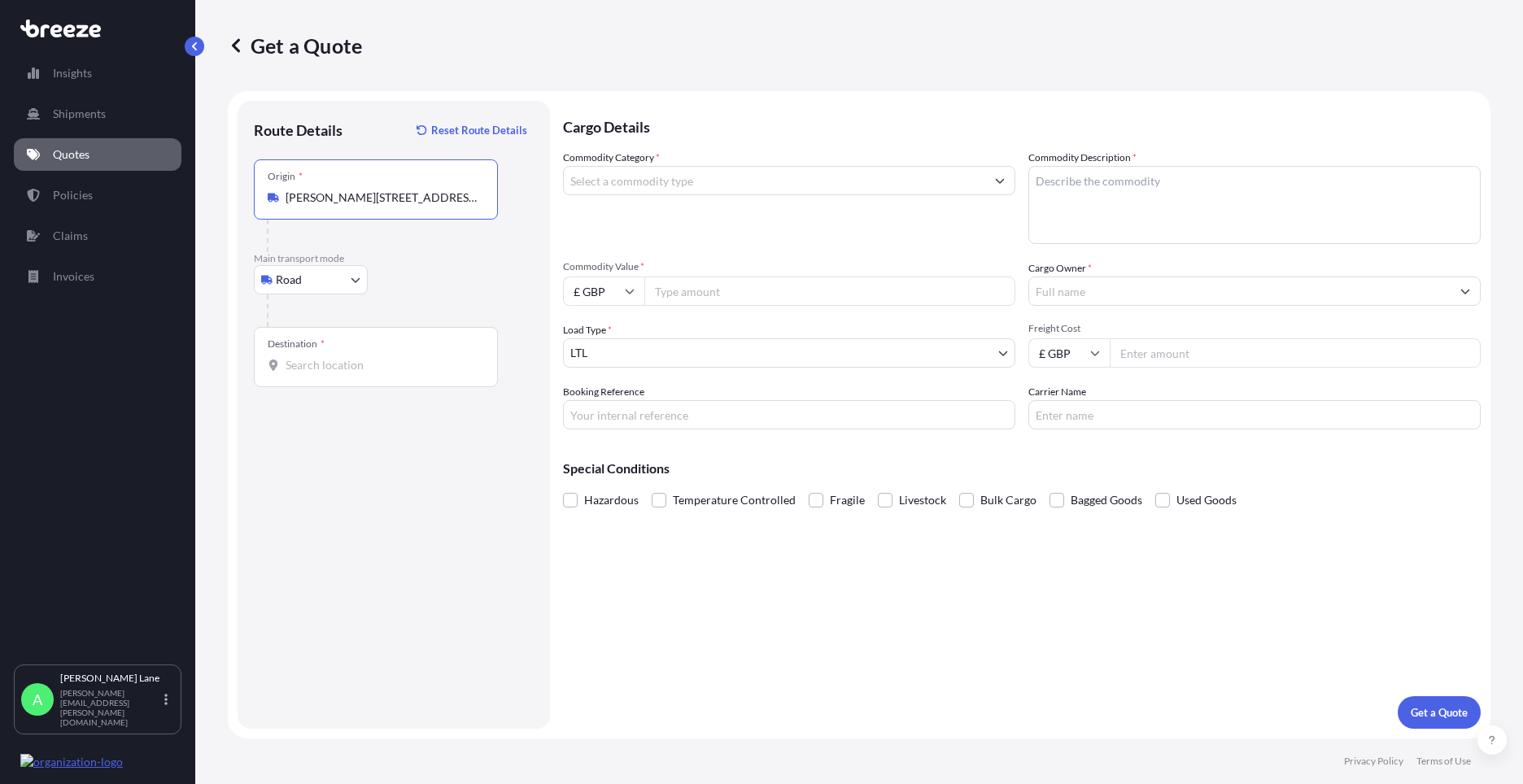
type input "[PERSON_NAME][STREET_ADDRESS][PERSON_NAME]"
click at [366, 360] on input "Destination *" at bounding box center [381, 365] width 192 height 17
paste input "w1u 1ff"
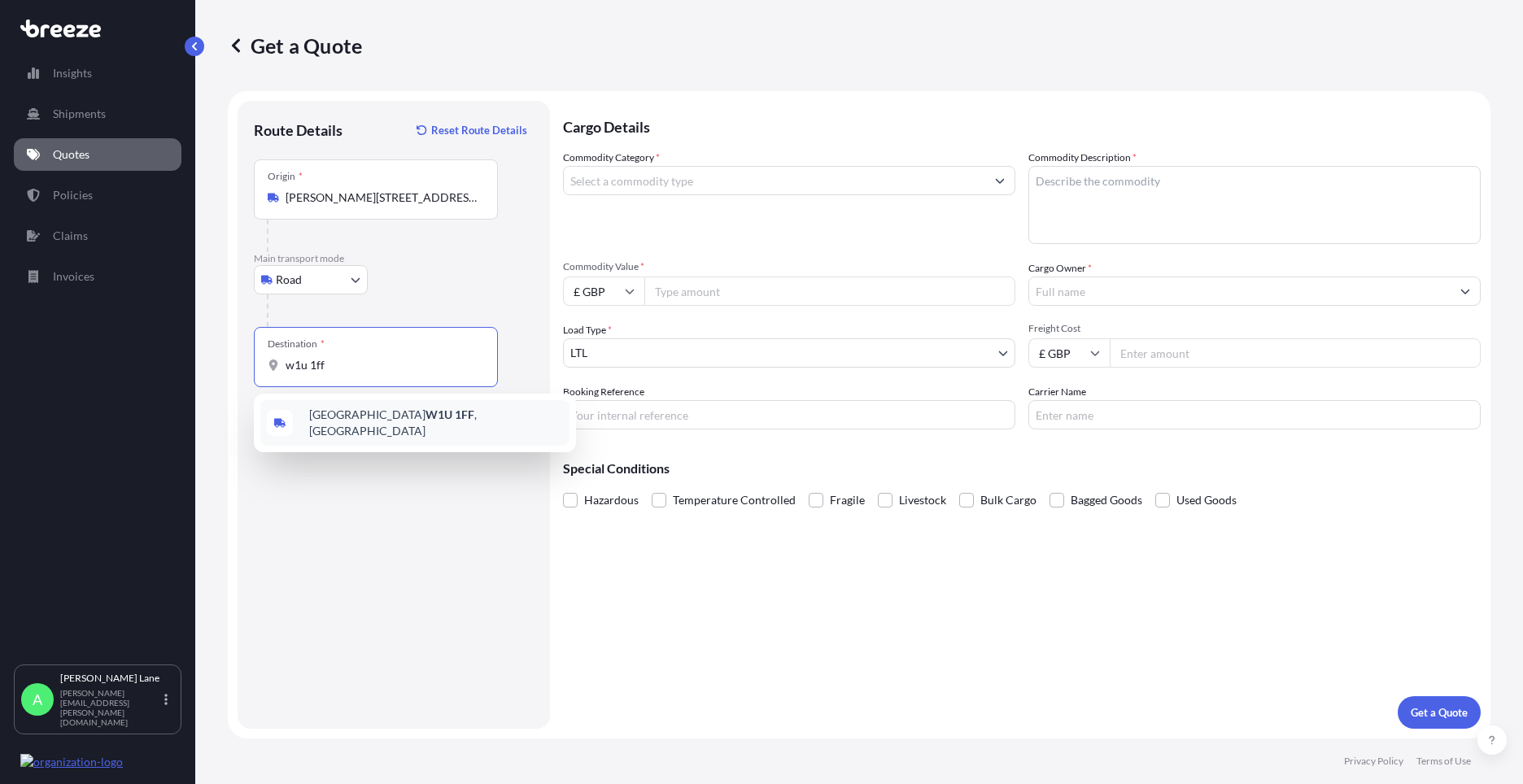
click at [410, 427] on span "[GEOGRAPHIC_DATA] W1U 1FF , [GEOGRAPHIC_DATA]" at bounding box center [436, 422] width 254 height 32
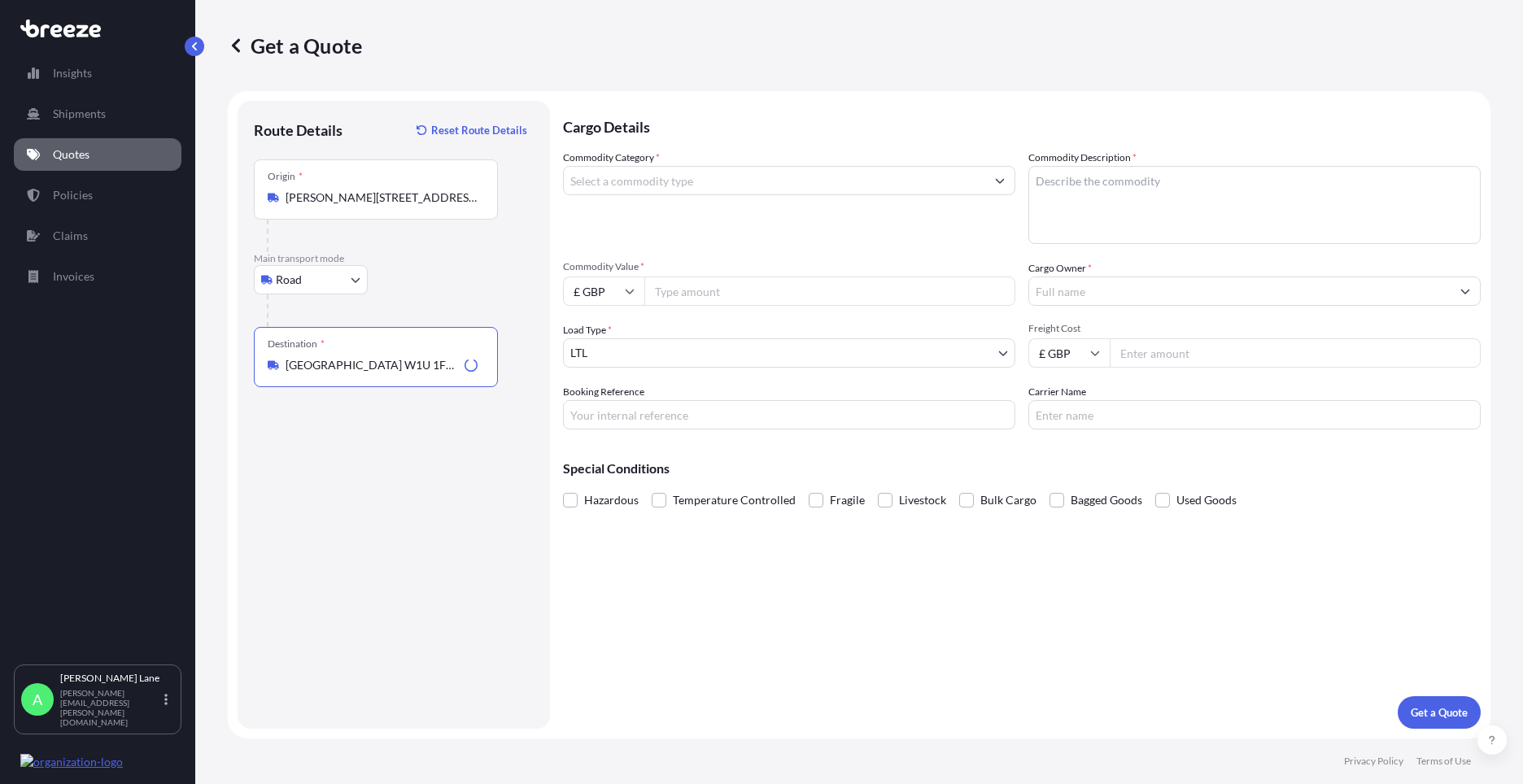
type input "[GEOGRAPHIC_DATA] W1U 1FF, [GEOGRAPHIC_DATA]"
click at [712, 187] on input "Commodity Category *" at bounding box center [774, 180] width 421 height 29
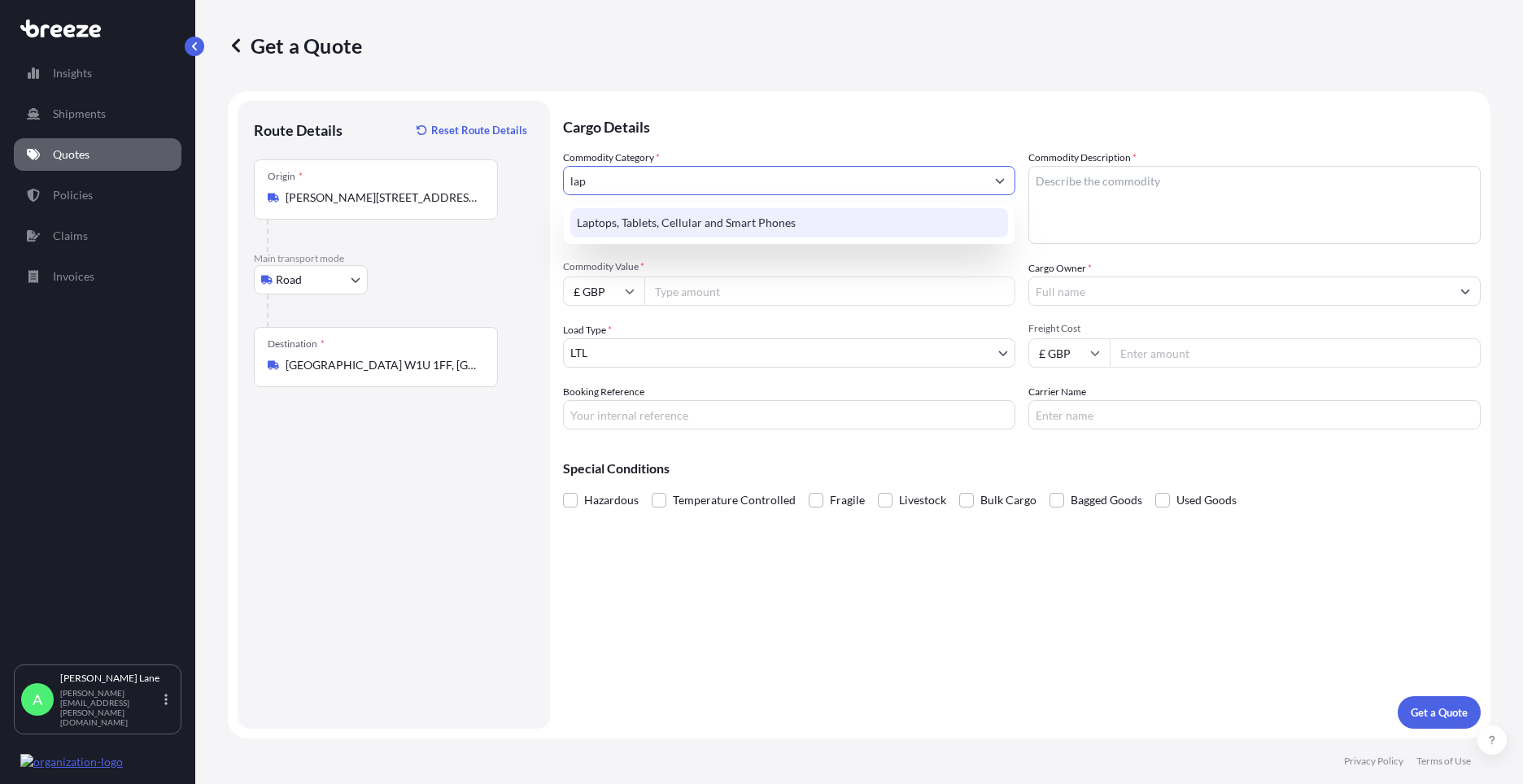
click at [716, 214] on div "Laptops, Tablets, Cellular and Smart Phones" at bounding box center [790, 222] width 438 height 29
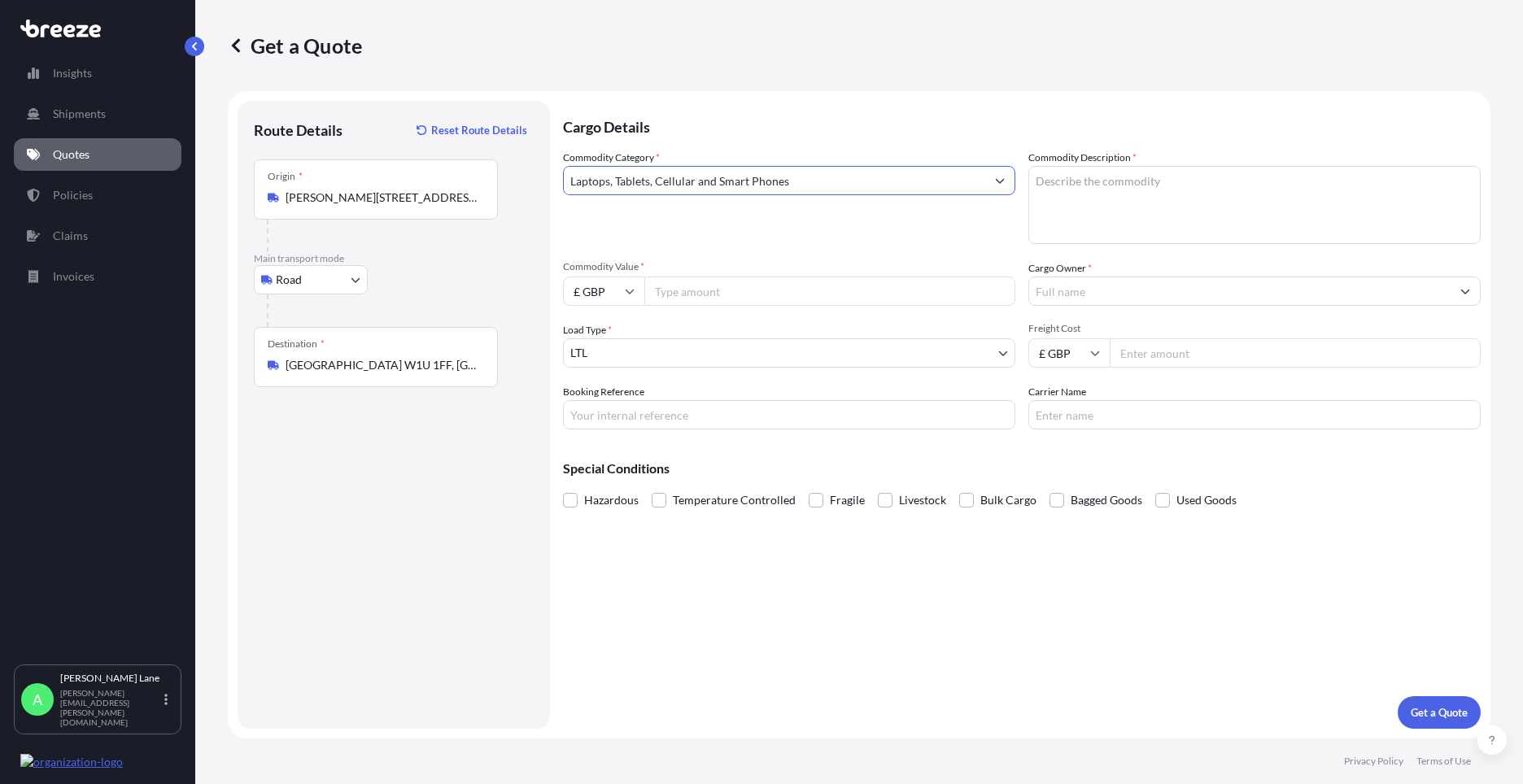
type input "Laptops, Tablets, Cellular and Smart Phones"
click at [705, 304] on input "Commodity Value *" at bounding box center [829, 291] width 371 height 29
type input "1000"
drag, startPoint x: 667, startPoint y: 414, endPoint x: 667, endPoint y: 425, distance: 11.0
click at [667, 414] on input "Booking Reference" at bounding box center [790, 414] width 452 height 29
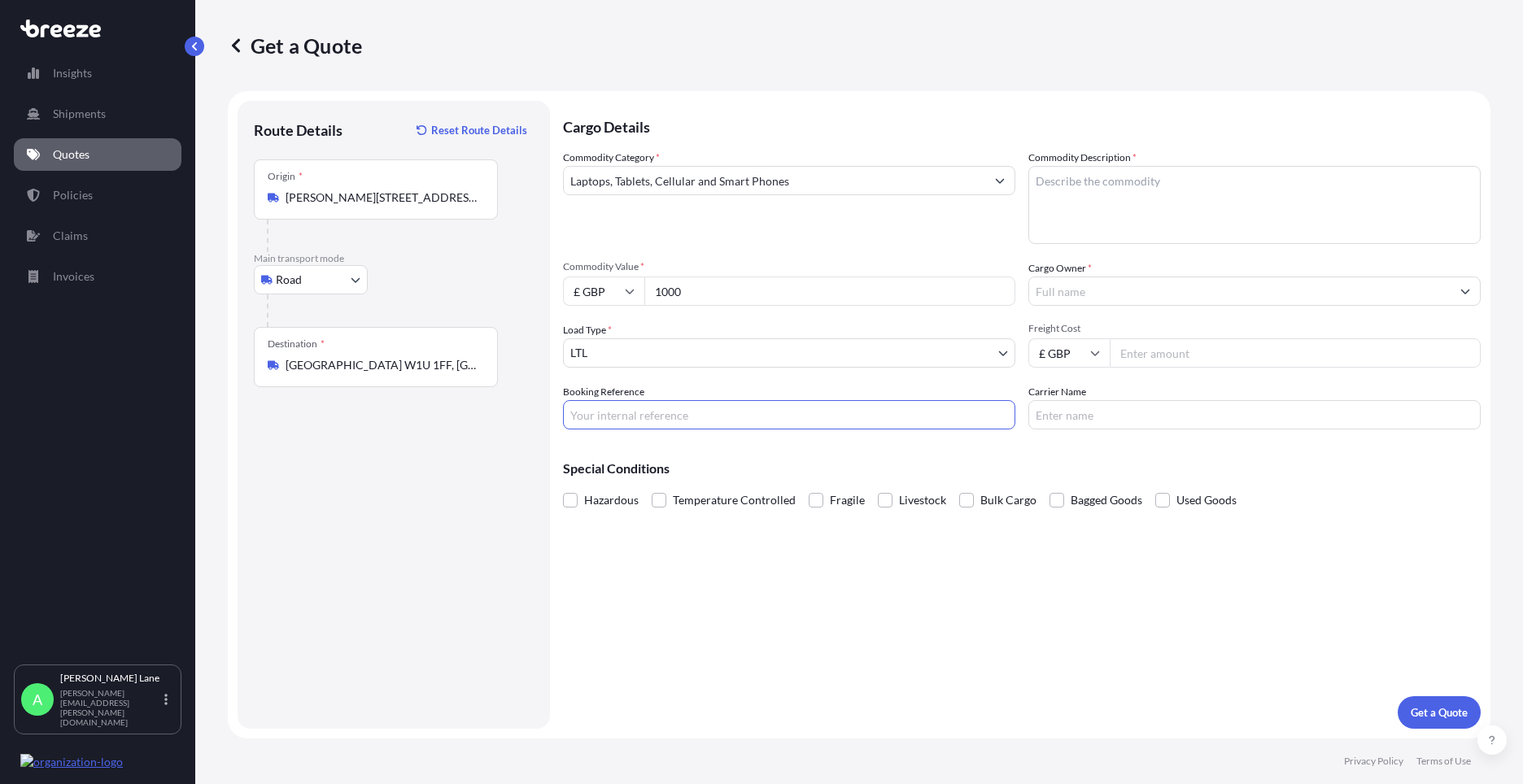
paste input "1895634"
type input "1895634"
click at [1194, 216] on textarea "Commodity Description *" at bounding box center [1255, 204] width 452 height 78
type textarea "l"
type textarea "LENOVO LAPTOP"
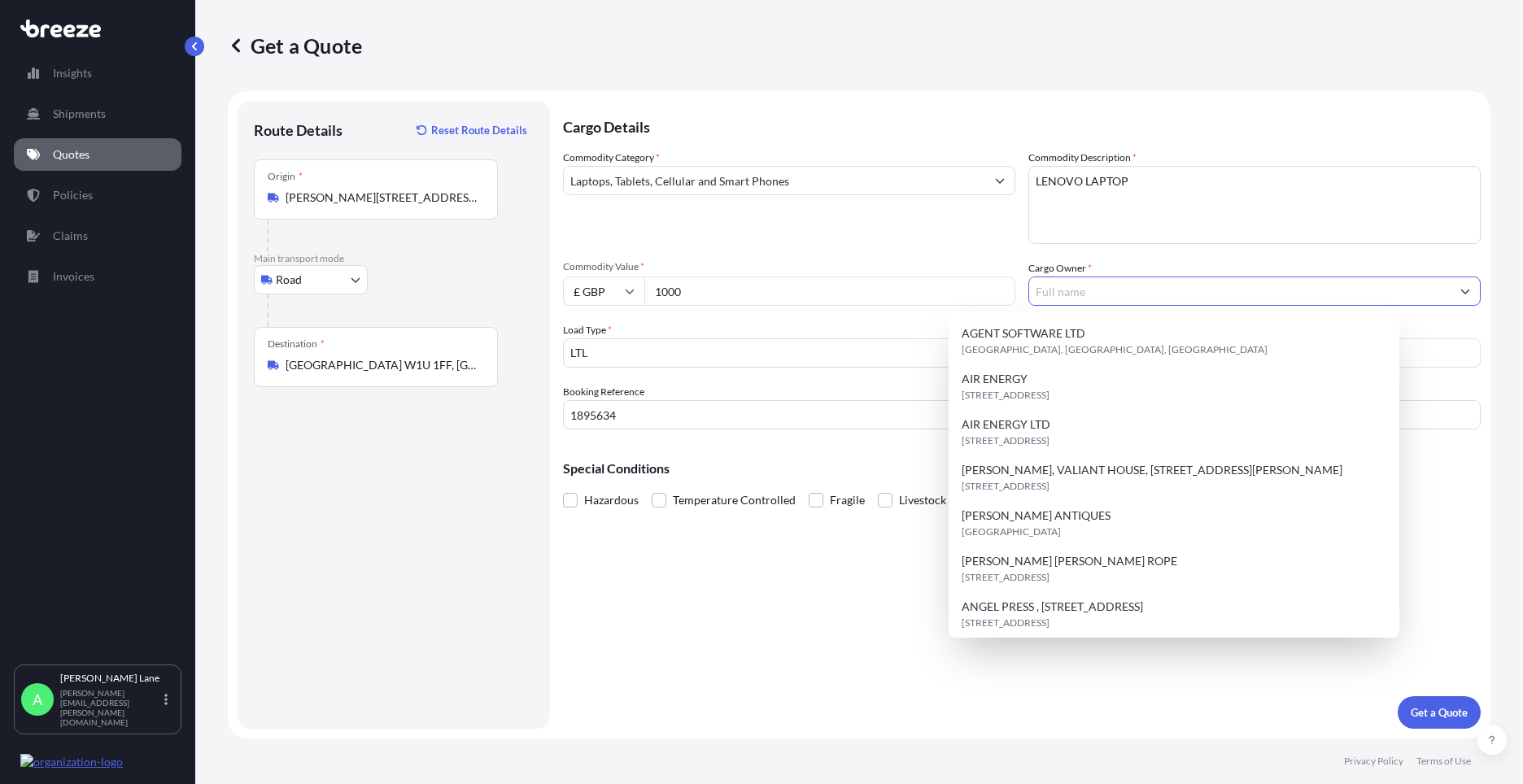
click at [1167, 286] on input "Cargo Owner *" at bounding box center [1240, 291] width 421 height 29
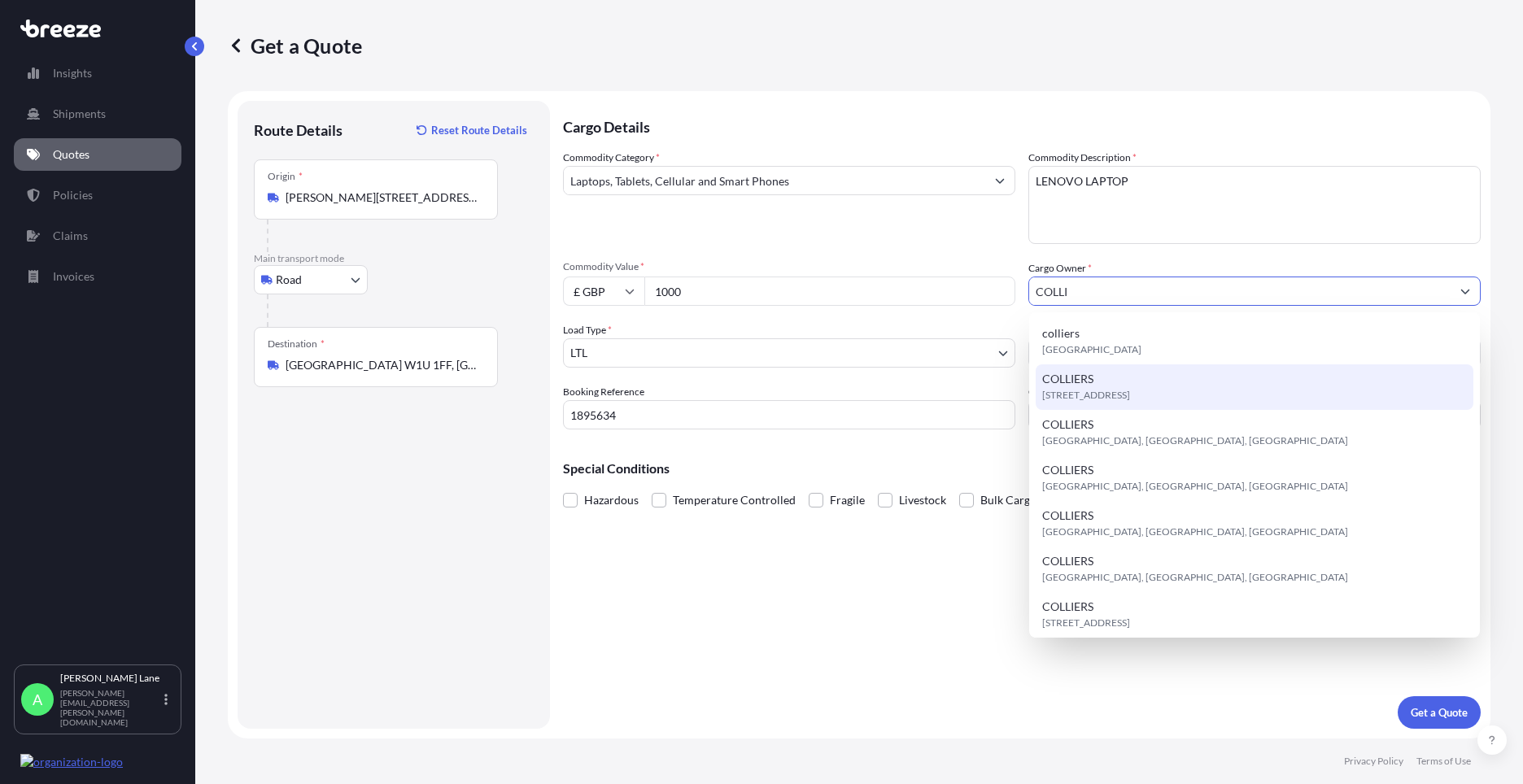
click at [1121, 381] on div "[STREET_ADDRESS]" at bounding box center [1255, 387] width 438 height 46
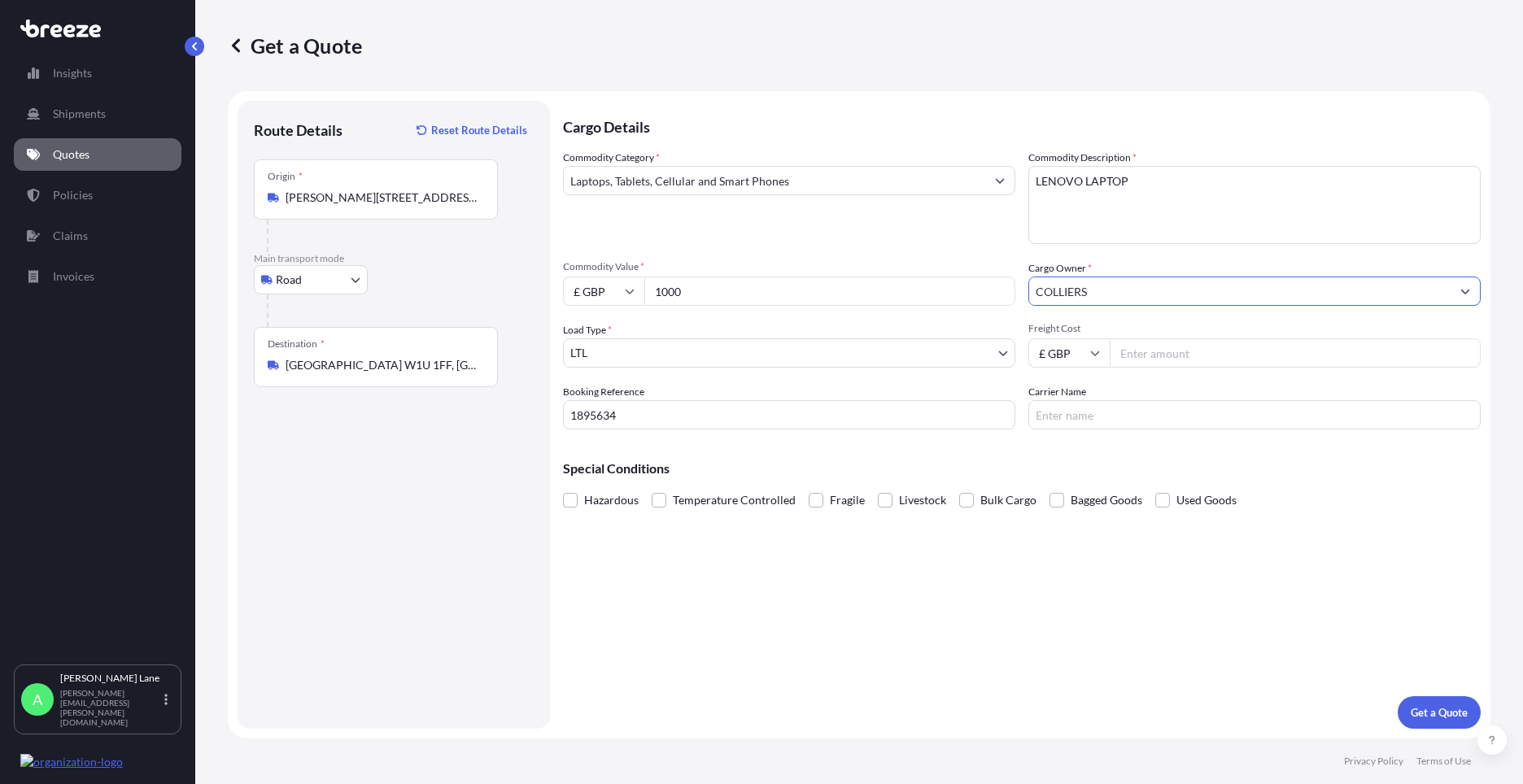
type input "COLLIERS"
click at [1159, 358] on input "Freight Cost" at bounding box center [1295, 352] width 371 height 29
type input "41.94"
click at [1065, 420] on input "Carrier Name" at bounding box center [1255, 414] width 452 height 29
drag, startPoint x: 1065, startPoint y: 421, endPoint x: 985, endPoint y: 415, distance: 80.2
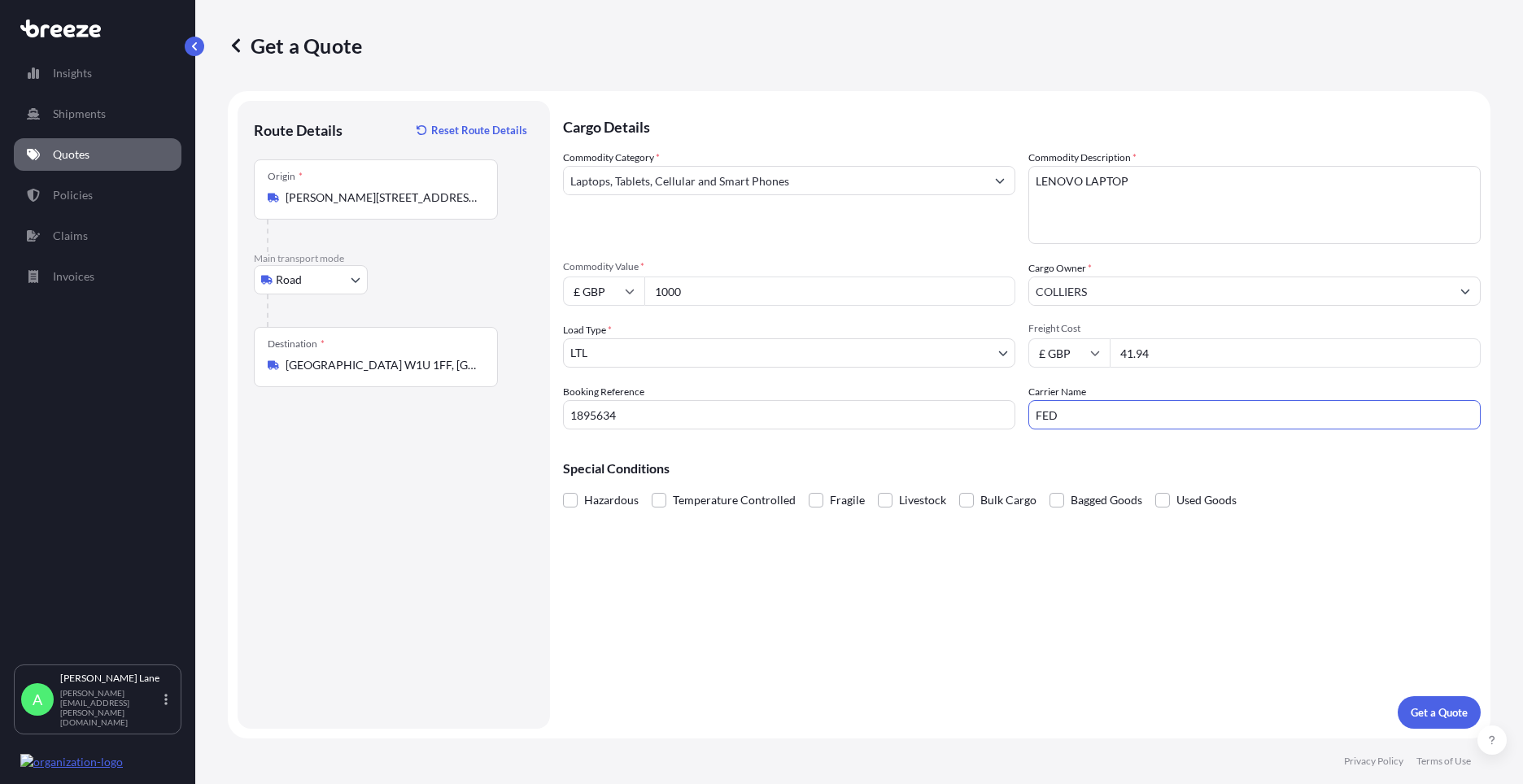
click at [985, 415] on div "Commodity Category * Laptops, Tablets, Cellular and Smart Phones Commodity Desc…" at bounding box center [1022, 289] width 917 height 279
type input "DPD"
drag, startPoint x: 899, startPoint y: 627, endPoint x: 933, endPoint y: 625, distance: 34.1
click at [905, 627] on div "Cargo Details Commodity Category * Laptops, Tablets, Cellular and Smart Phones …" at bounding box center [1022, 414] width 917 height 628
click at [1463, 717] on p "Get a Quote" at bounding box center [1439, 712] width 57 height 17
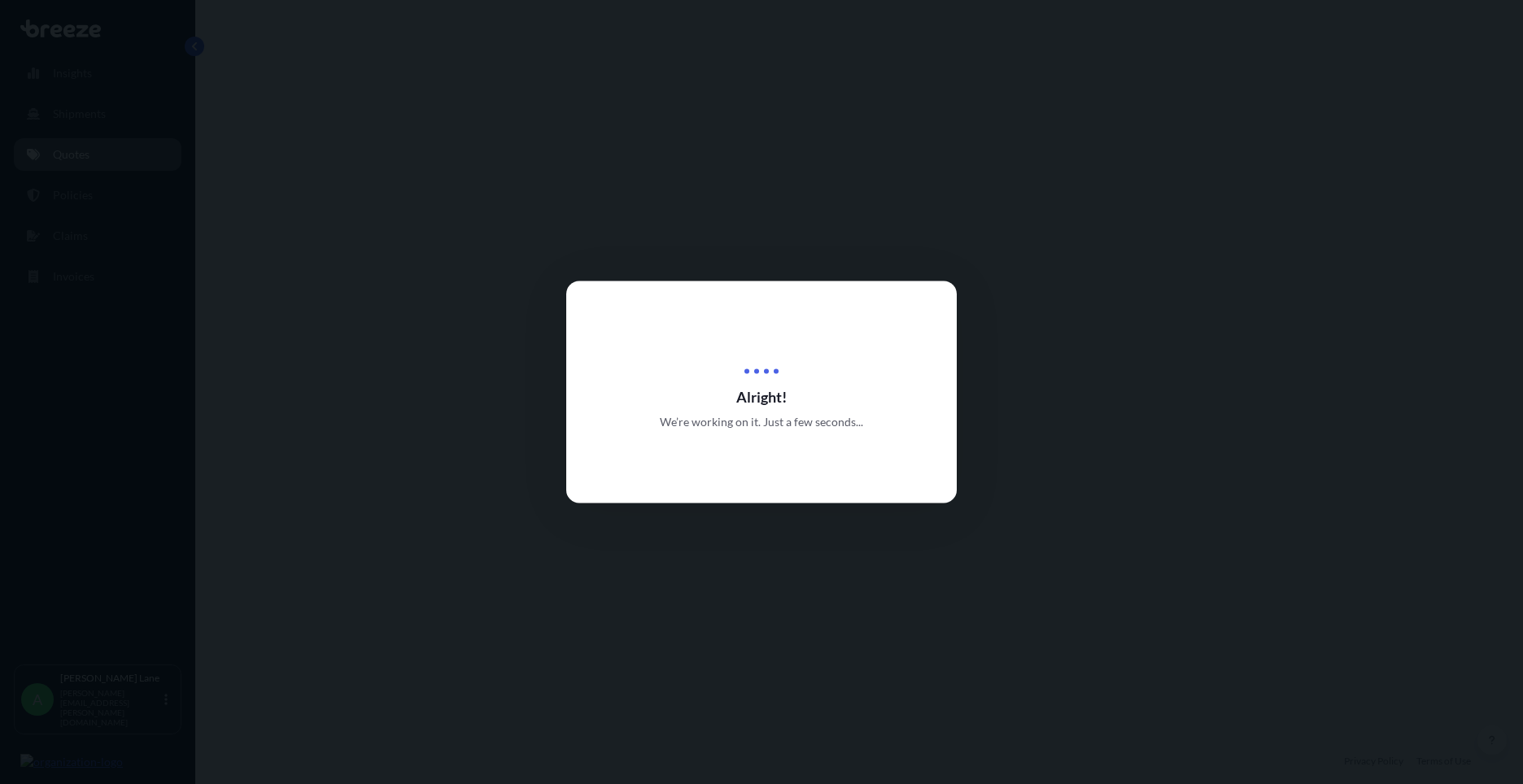
select select "Road"
select select "1"
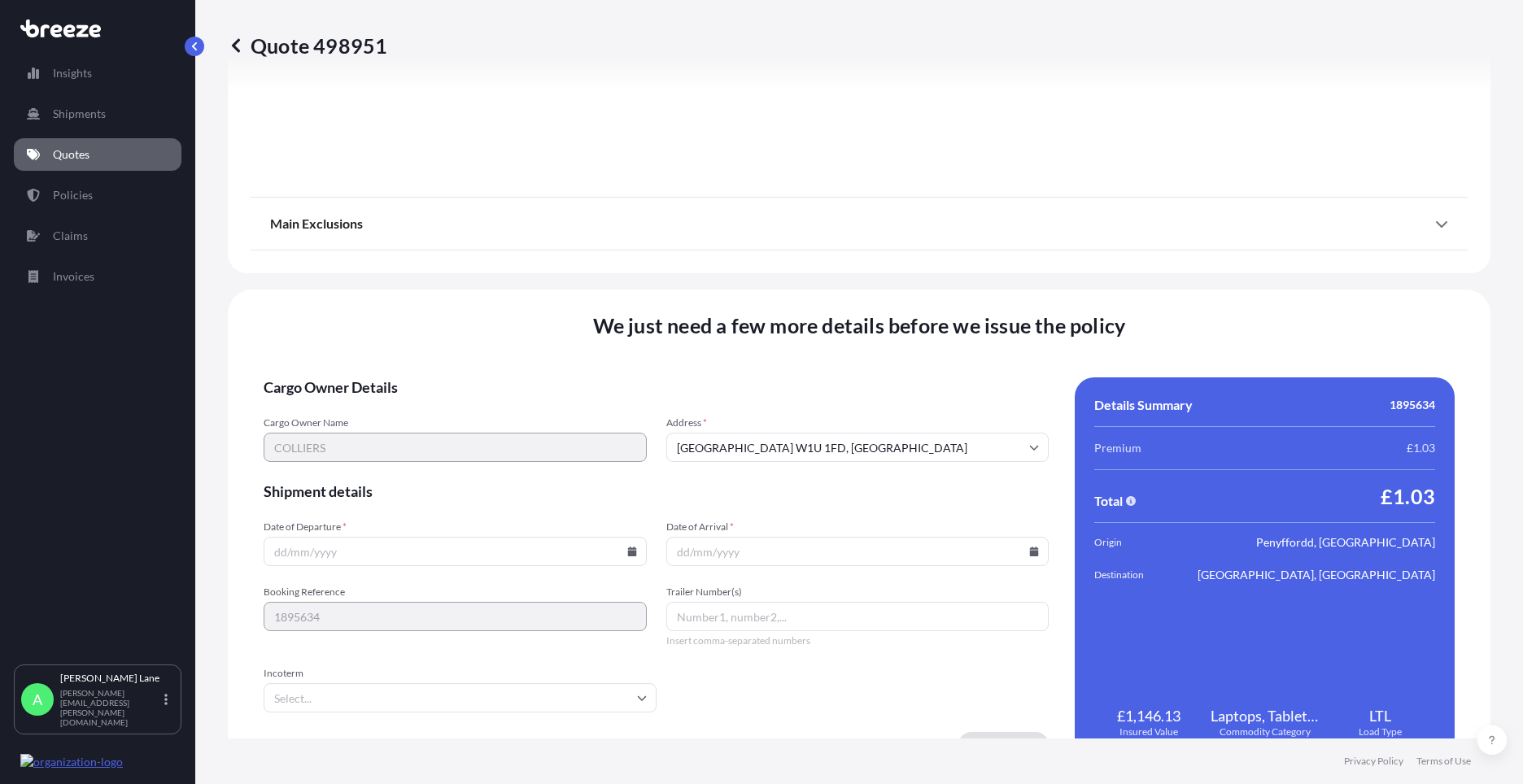
scroll to position [1798, 0]
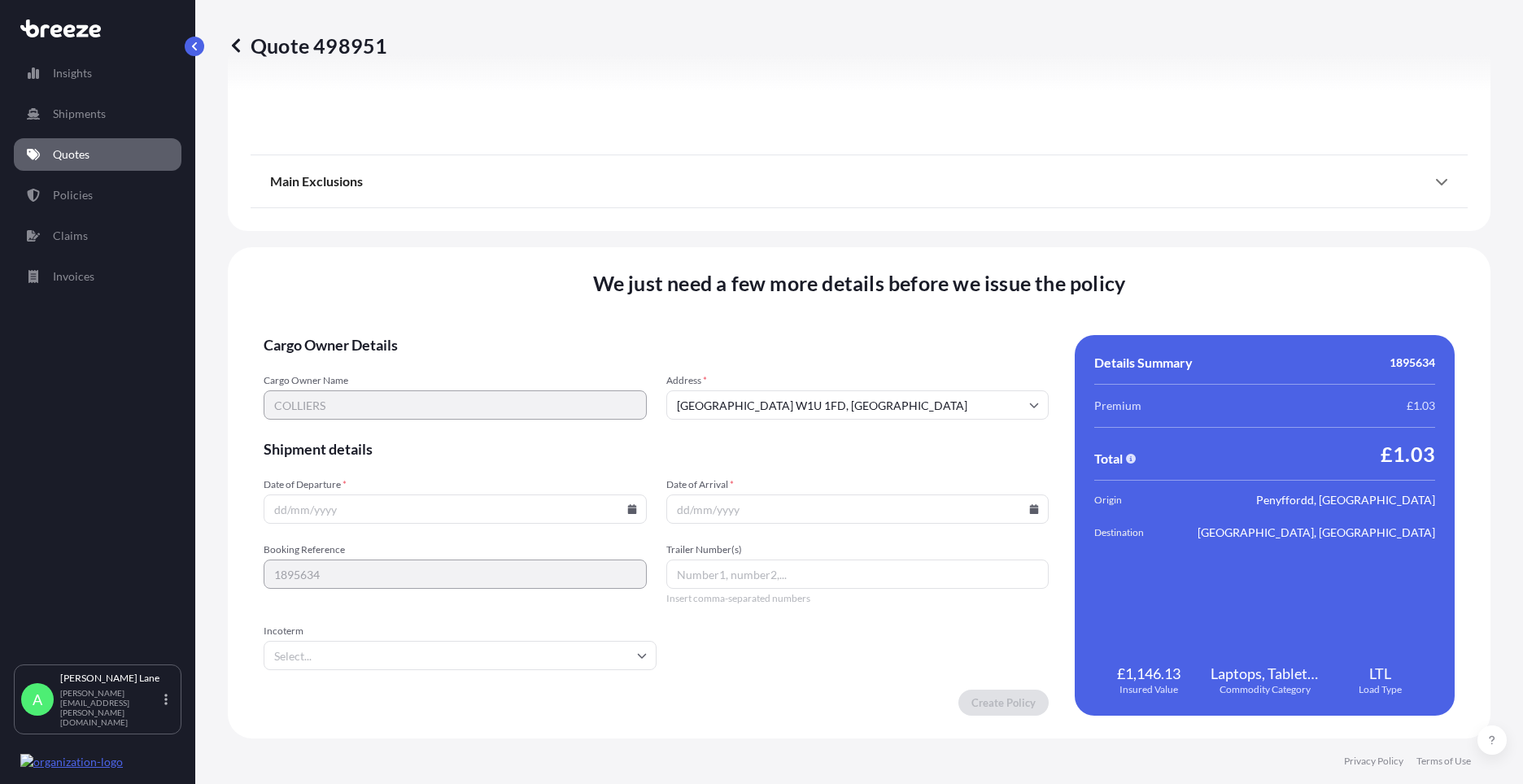
click at [566, 647] on input "Incoterm" at bounding box center [460, 655] width 393 height 29
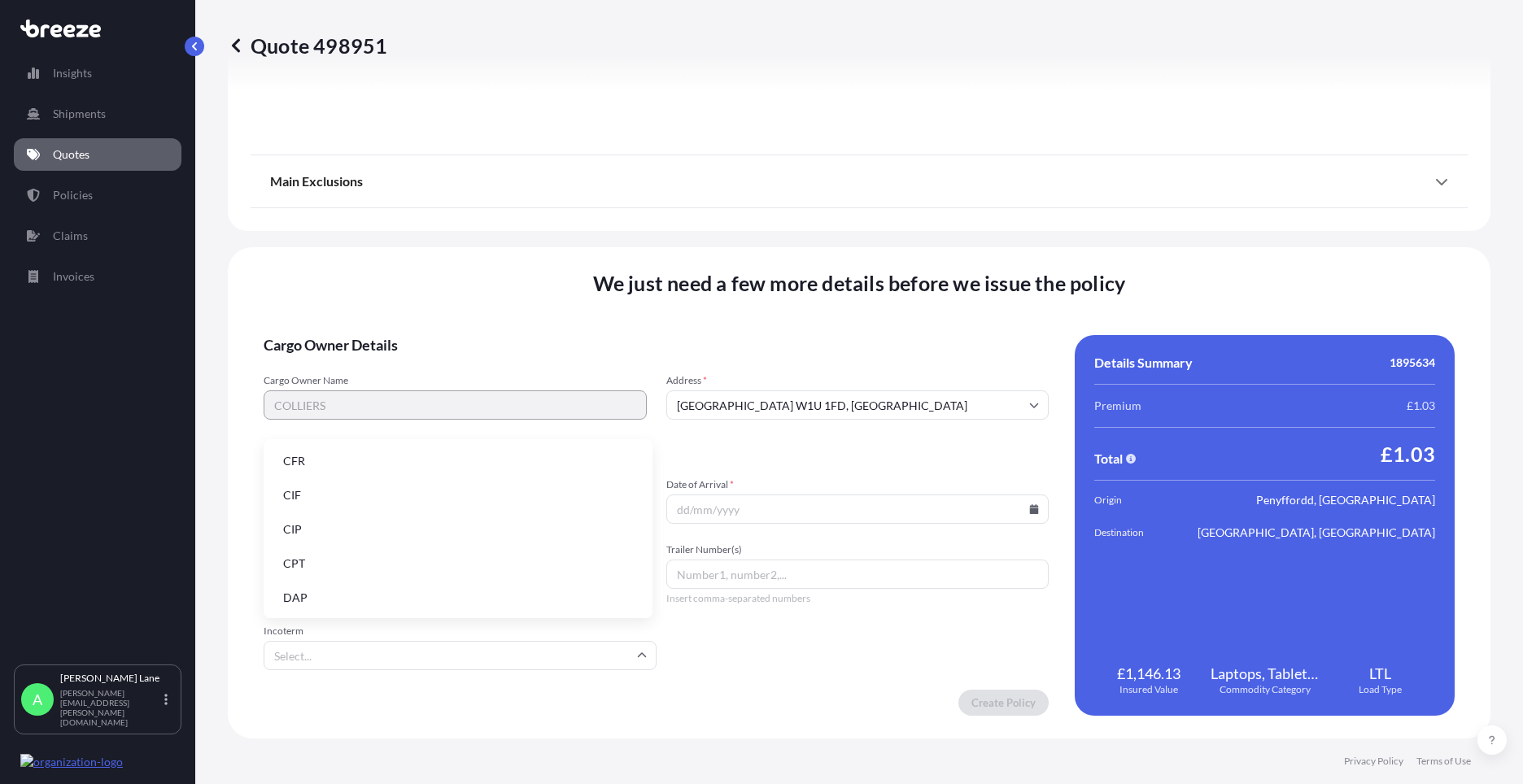
click at [473, 606] on li "DAP" at bounding box center [457, 597] width 376 height 31
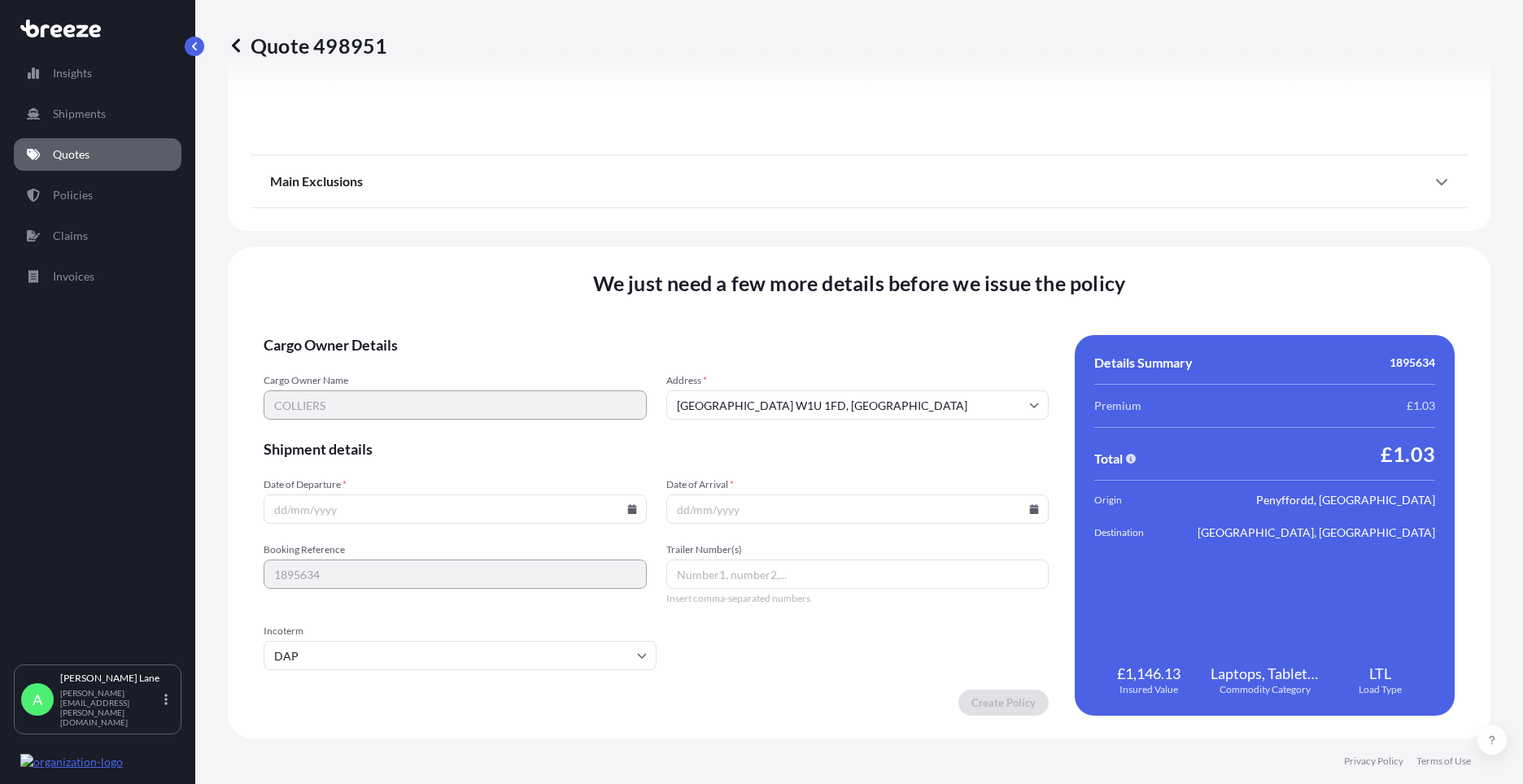
paste input "0011 637 132 2"
type input "0011 637 132 2"
click at [1031, 511] on icon at bounding box center [1035, 509] width 9 height 10
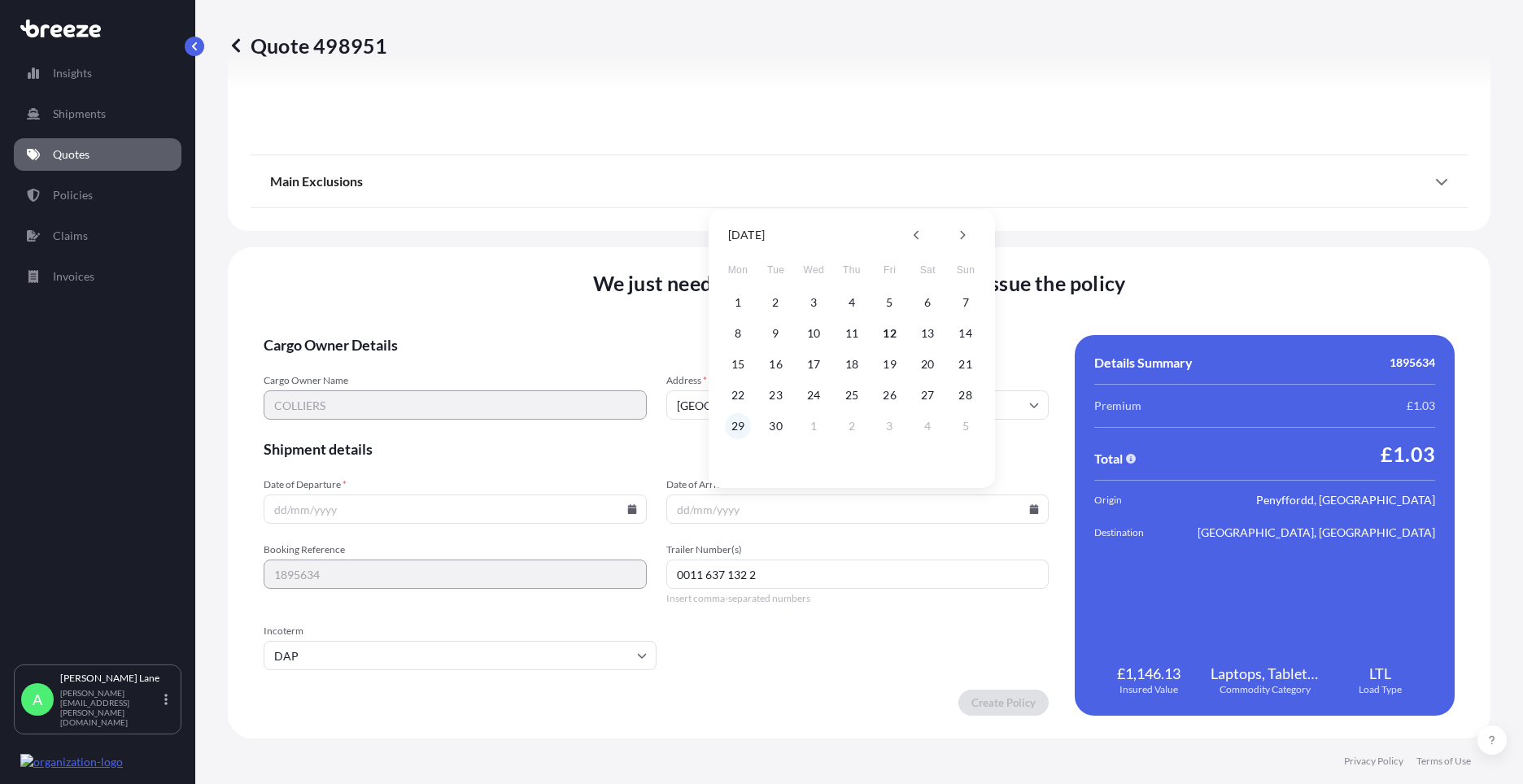
click at [736, 420] on button "29" at bounding box center [738, 427] width 26 height 26
type input "[DATE]"
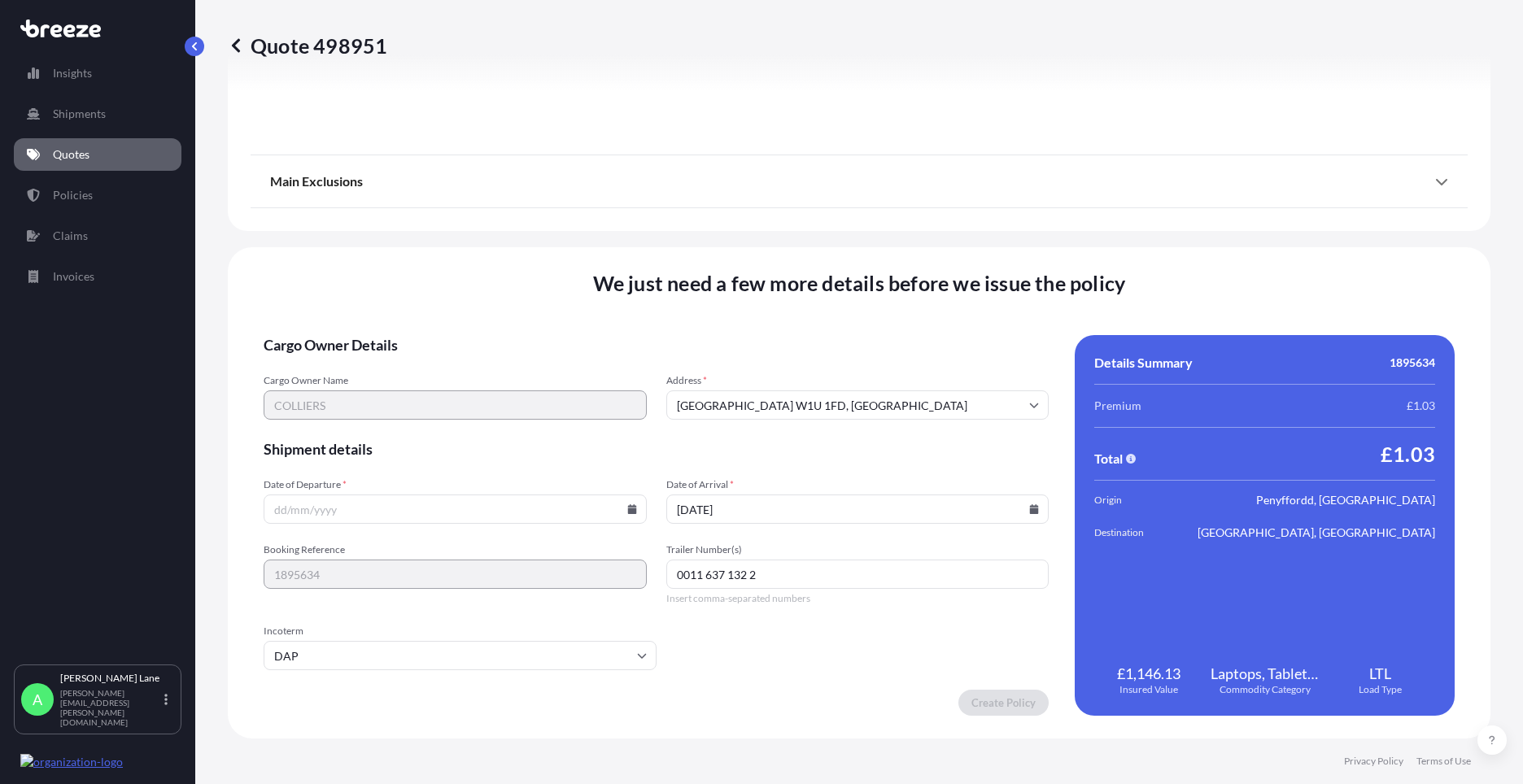
click at [632, 512] on div at bounding box center [455, 509] width 383 height 29
click at [629, 511] on icon at bounding box center [632, 509] width 9 height 10
click at [343, 421] on button "29" at bounding box center [339, 427] width 26 height 26
click at [627, 511] on icon at bounding box center [632, 509] width 9 height 10
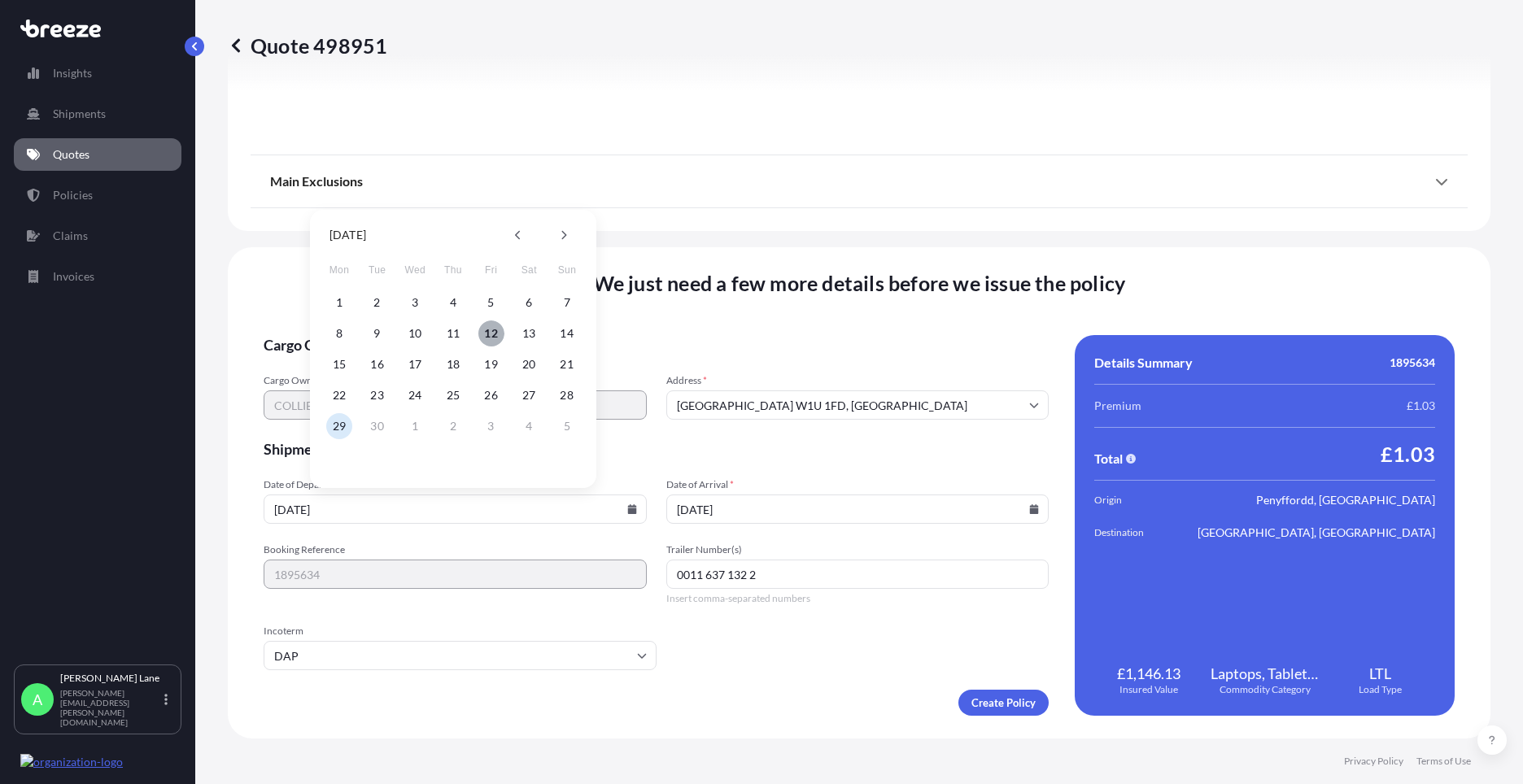
click at [497, 326] on button "12" at bounding box center [492, 334] width 26 height 26
type input "[DATE]"
click at [1031, 508] on icon at bounding box center [1035, 509] width 9 height 10
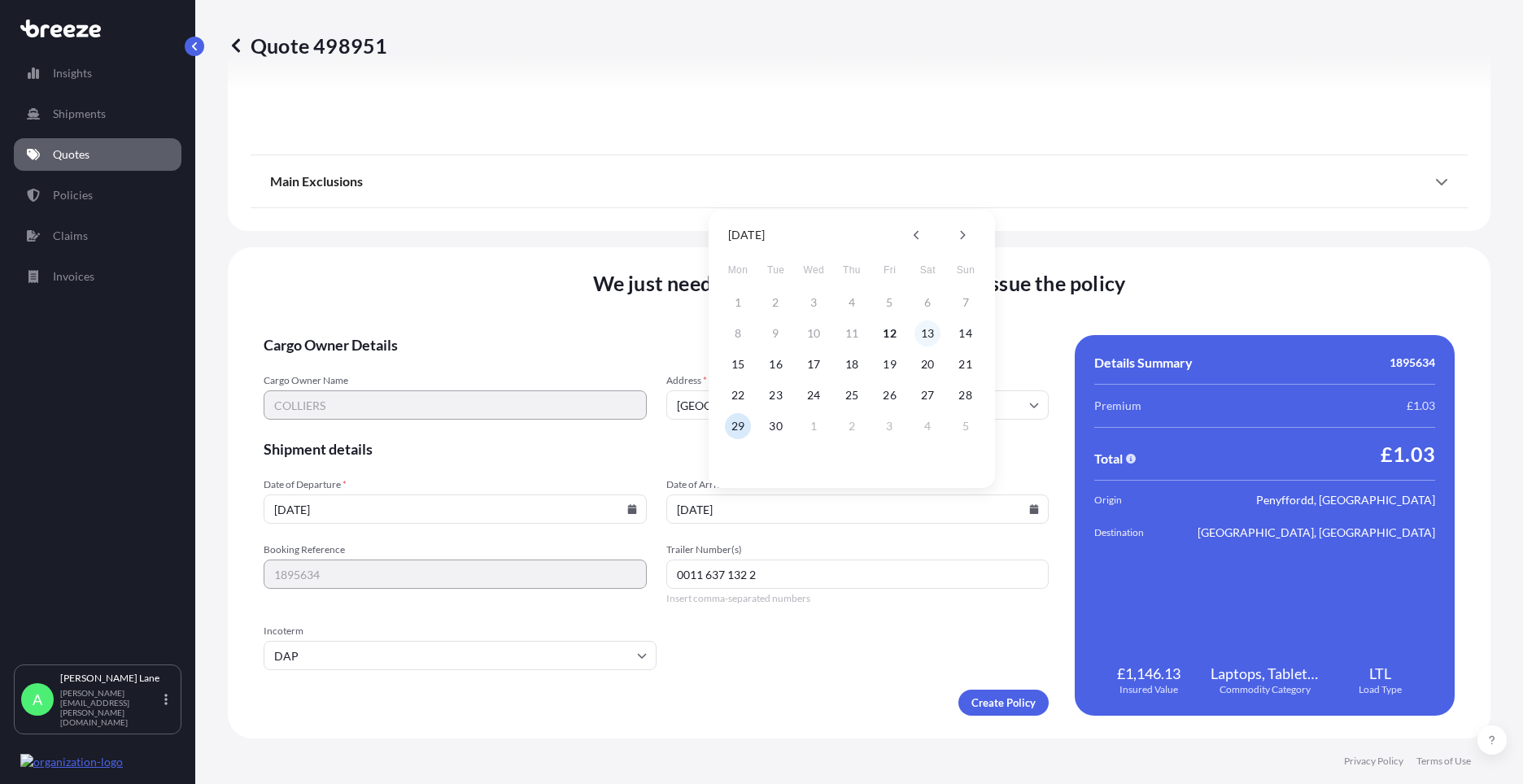
click at [932, 332] on button "13" at bounding box center [928, 334] width 26 height 26
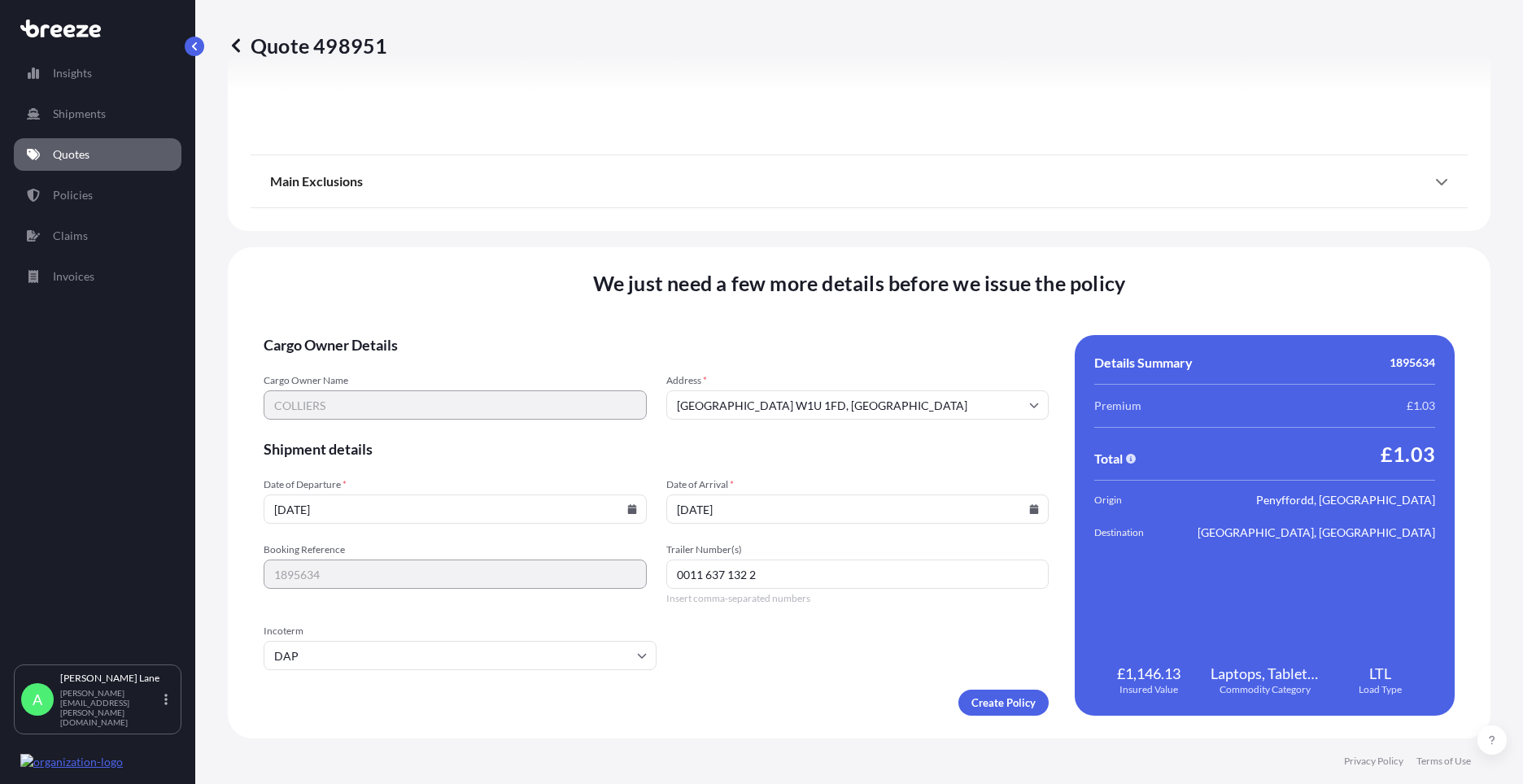
type input "[DATE]"
